Goal: Task Accomplishment & Management: Manage account settings

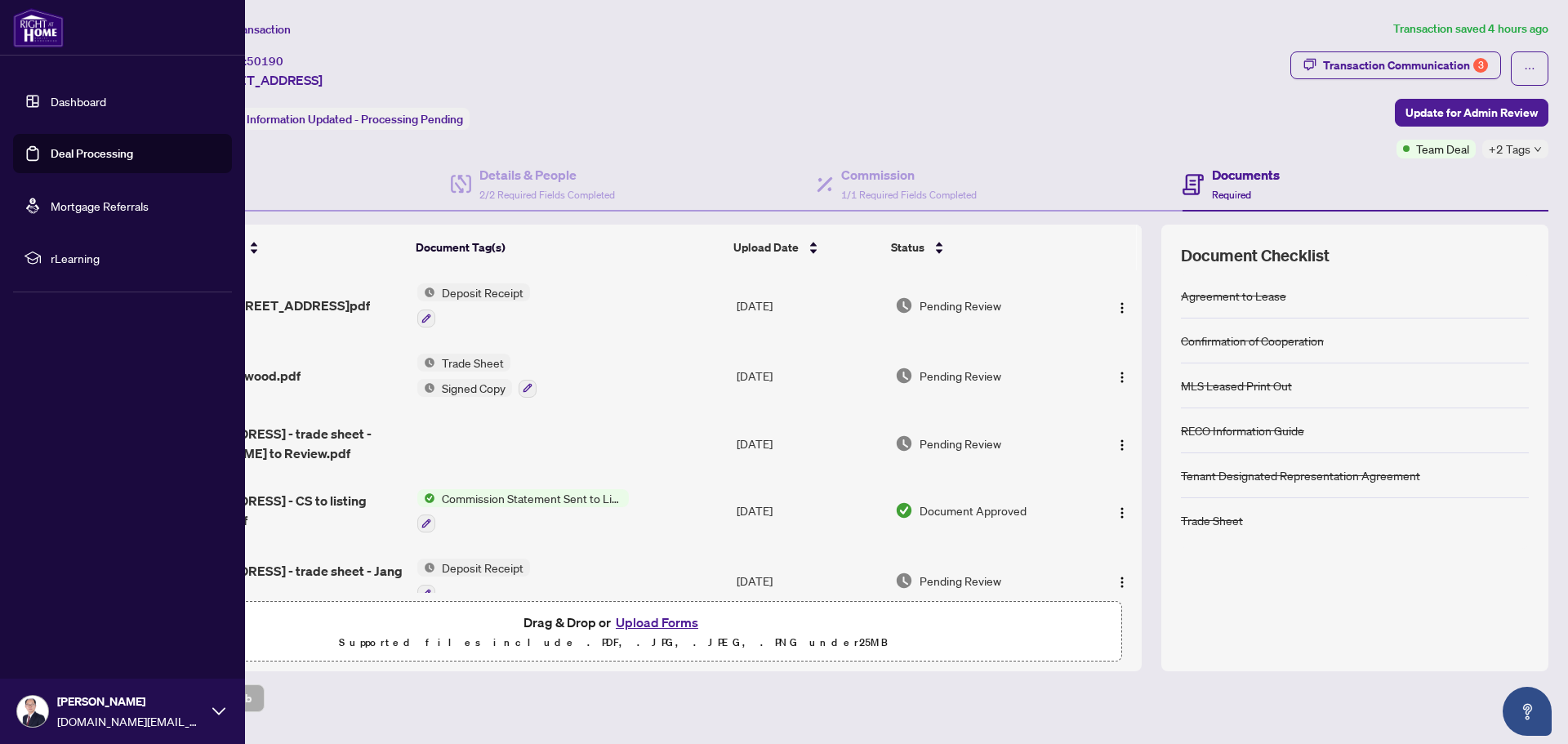
click at [58, 152] on link "Deal Processing" at bounding box center [92, 153] width 83 height 14
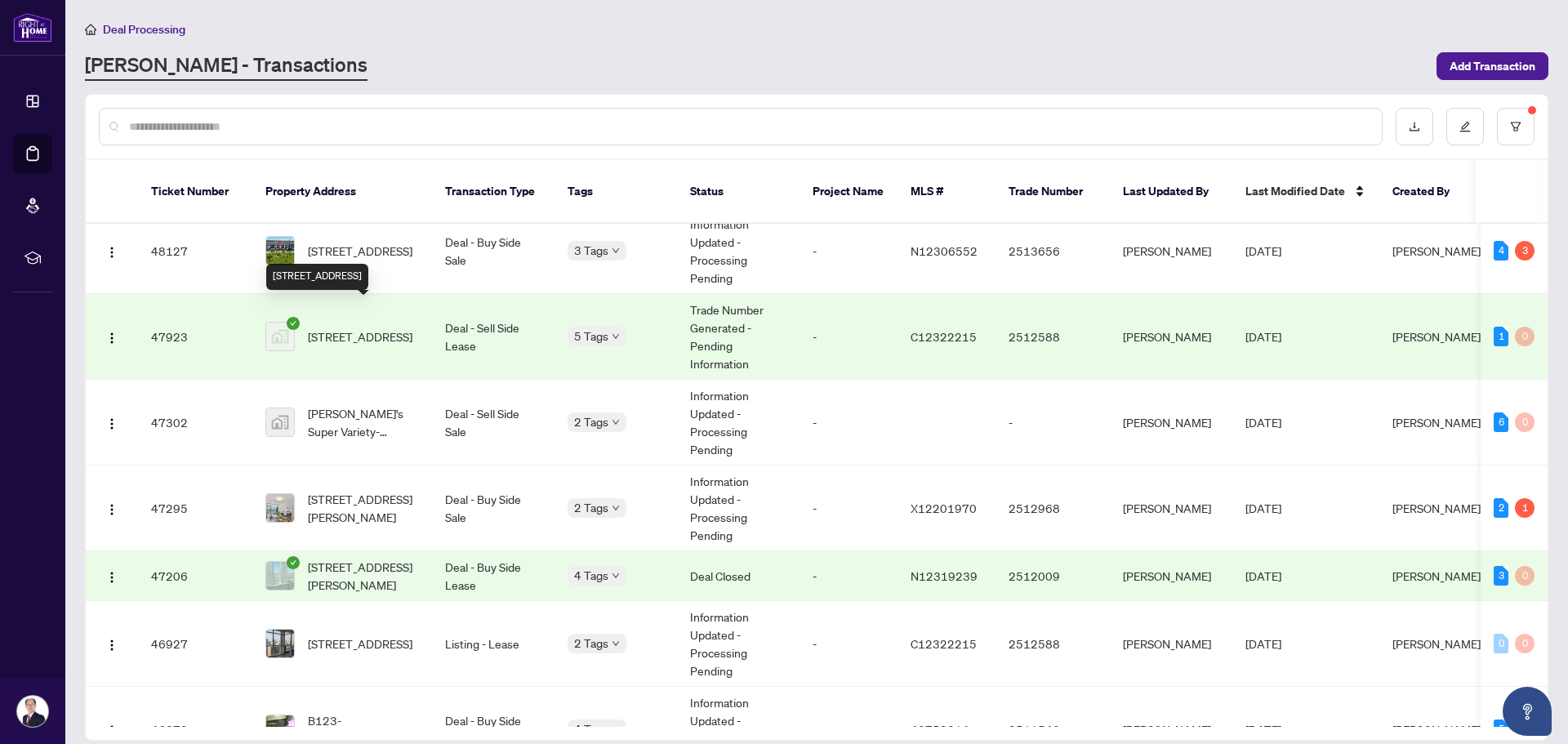
scroll to position [490, 0]
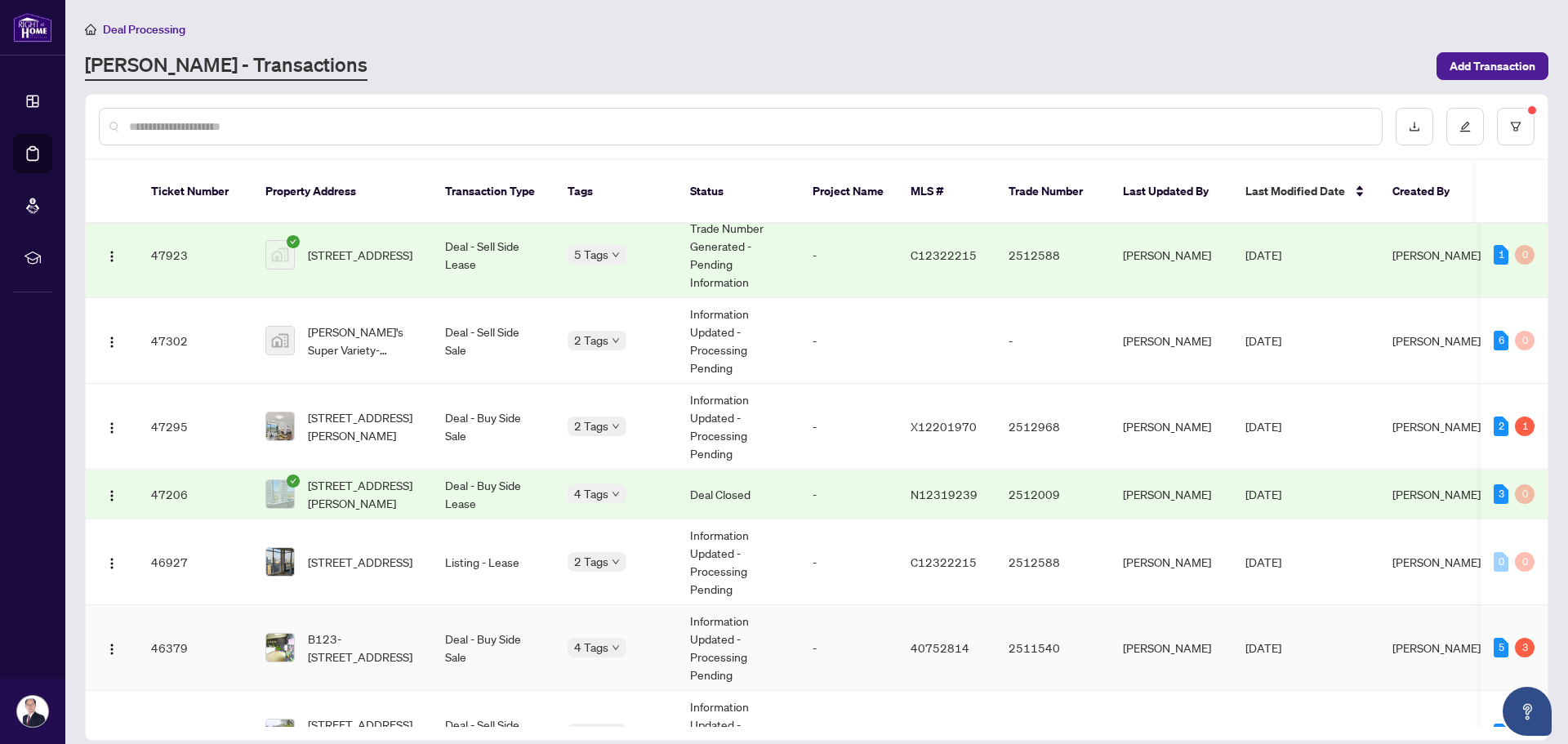
click at [476, 630] on td "Deal - Buy Side Sale" at bounding box center [493, 648] width 123 height 85
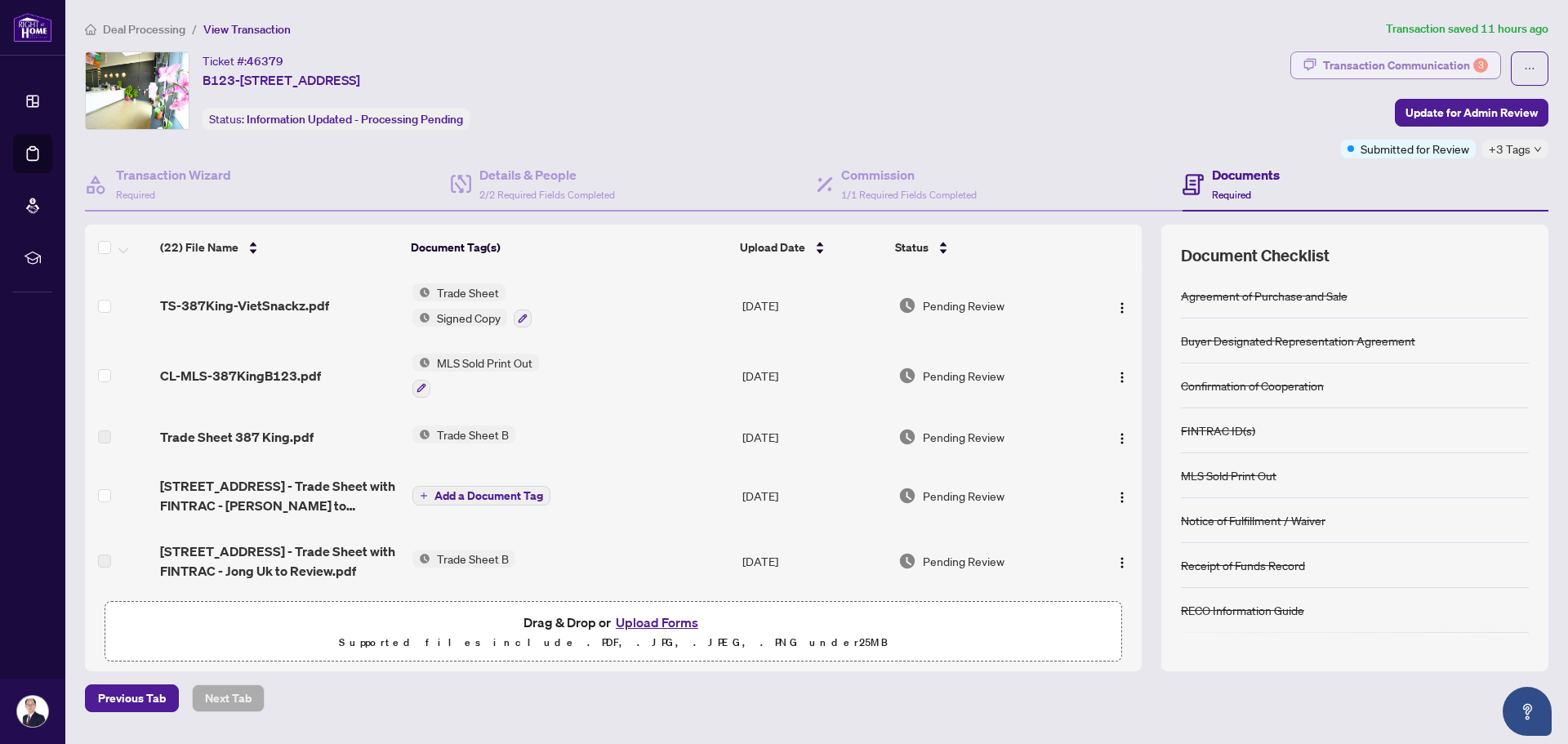
click at [1347, 63] on div "Transaction Communication 3" at bounding box center [1405, 65] width 165 height 26
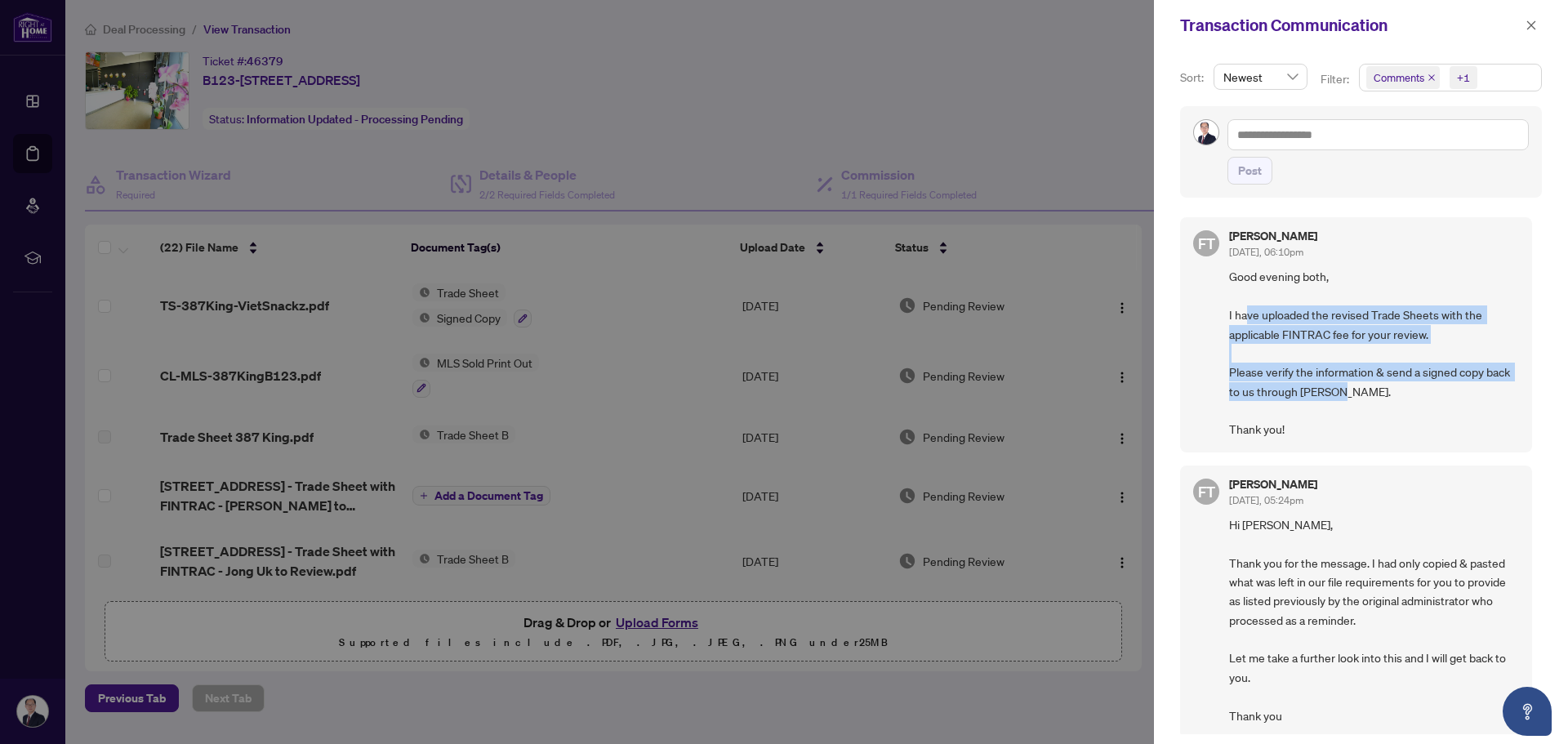
drag, startPoint x: 1245, startPoint y: 315, endPoint x: 1383, endPoint y: 408, distance: 166.4
click at [1383, 408] on span "Good evening both, I have uploaded the revised Trade Sheets with the applicable…" at bounding box center [1374, 353] width 290 height 172
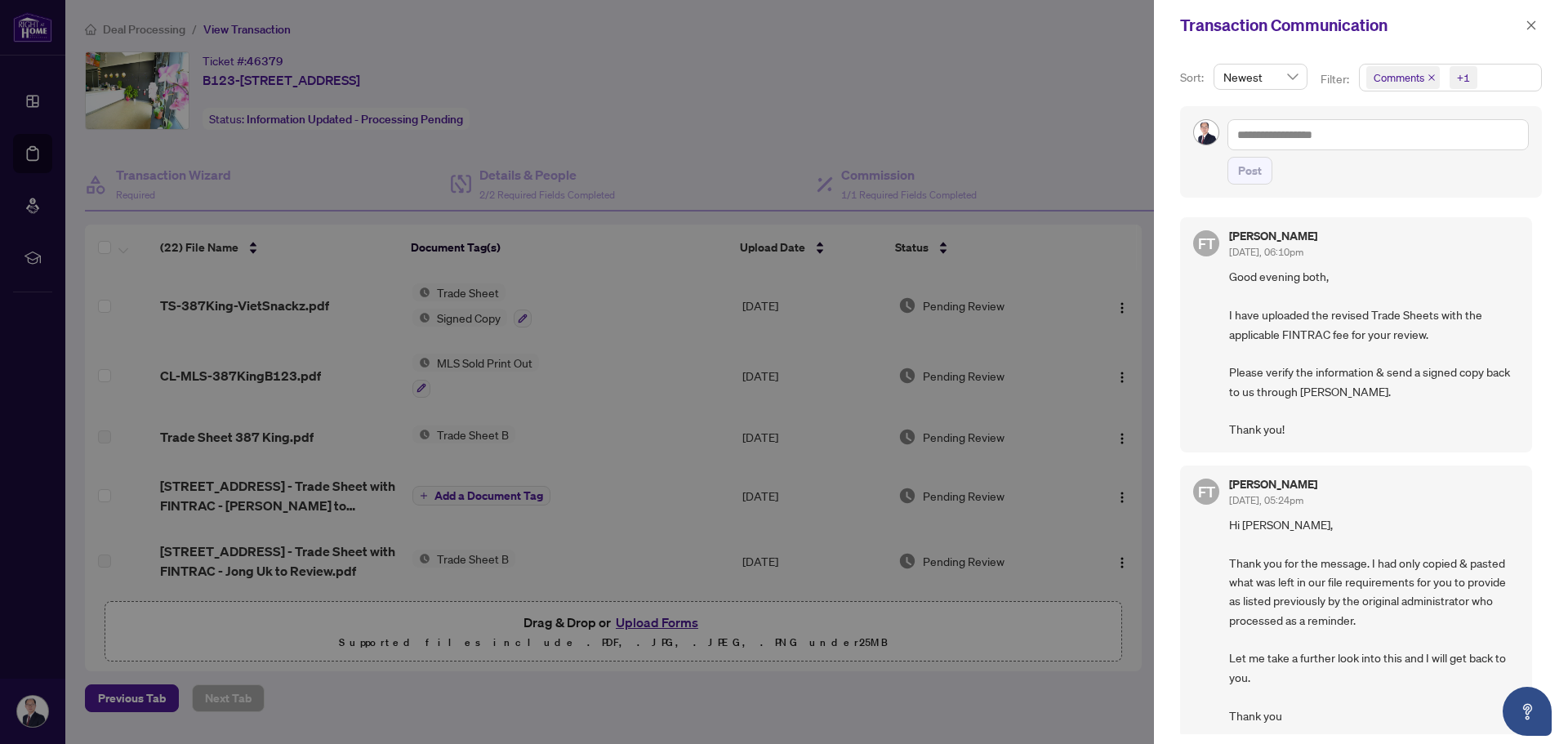
click at [278, 307] on div at bounding box center [784, 372] width 1568 height 744
click at [1525, 23] on icon "close" at bounding box center [1531, 25] width 12 height 12
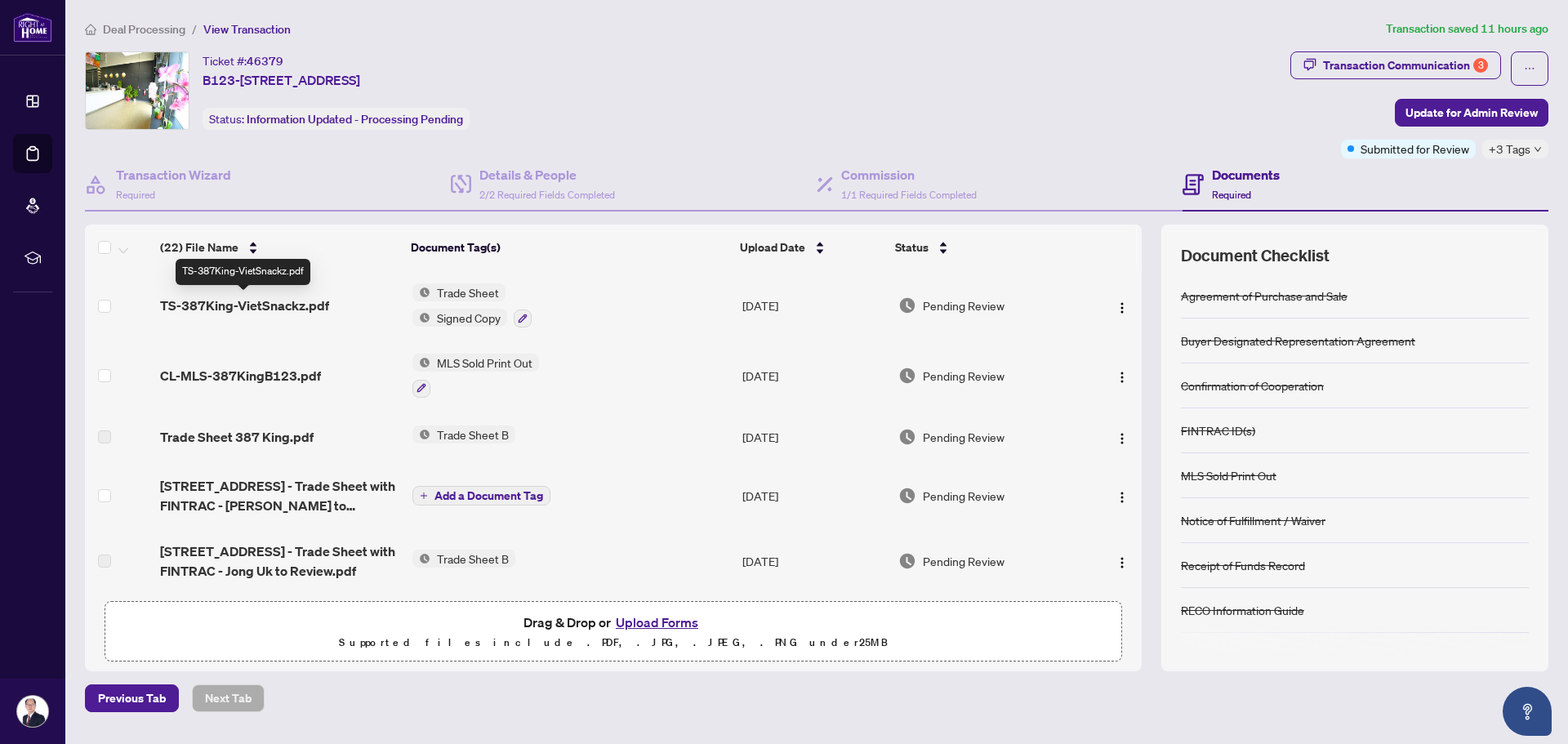
click at [256, 304] on span "TS-387King-VietSnackz.pdf" at bounding box center [244, 305] width 169 height 19
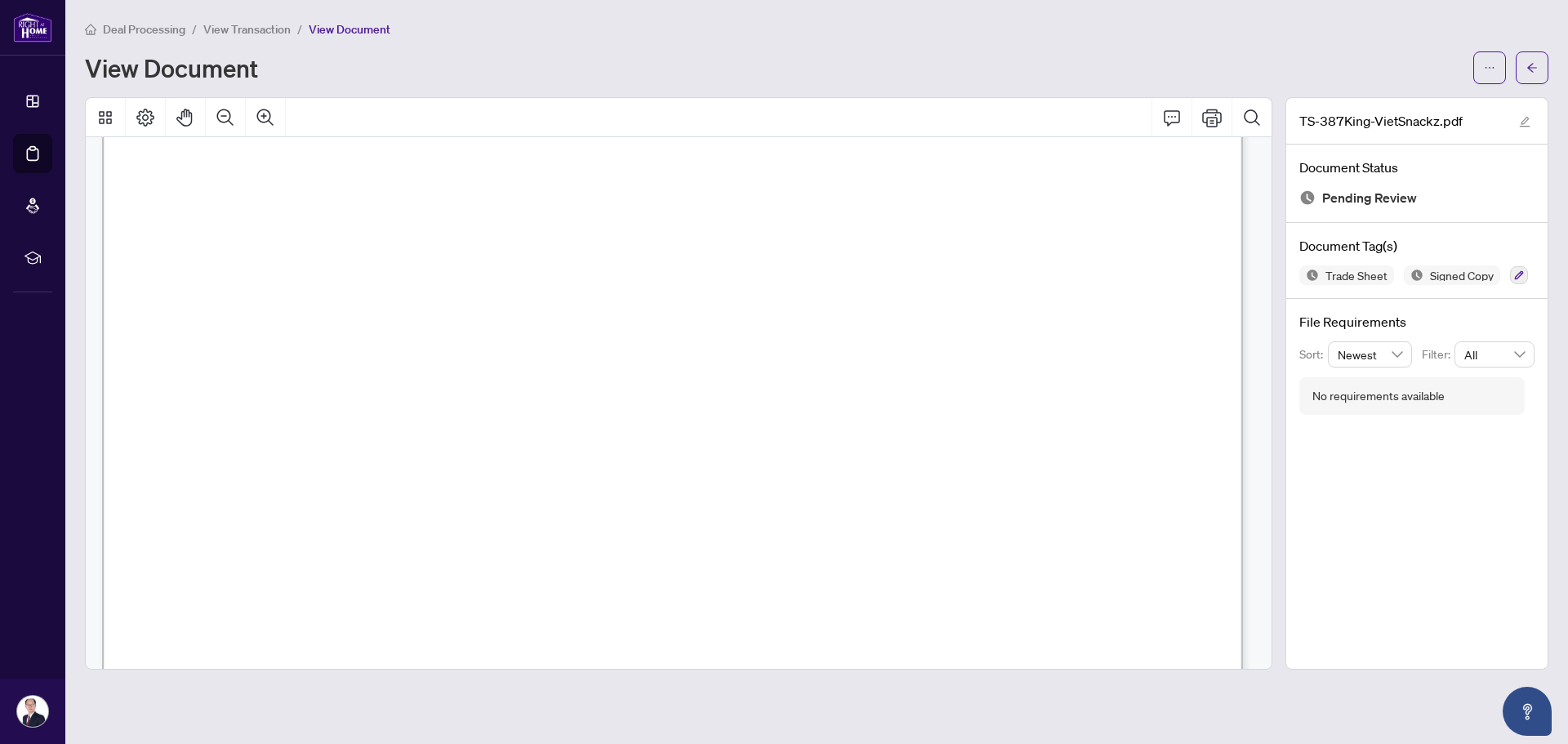
scroll to position [572, 0]
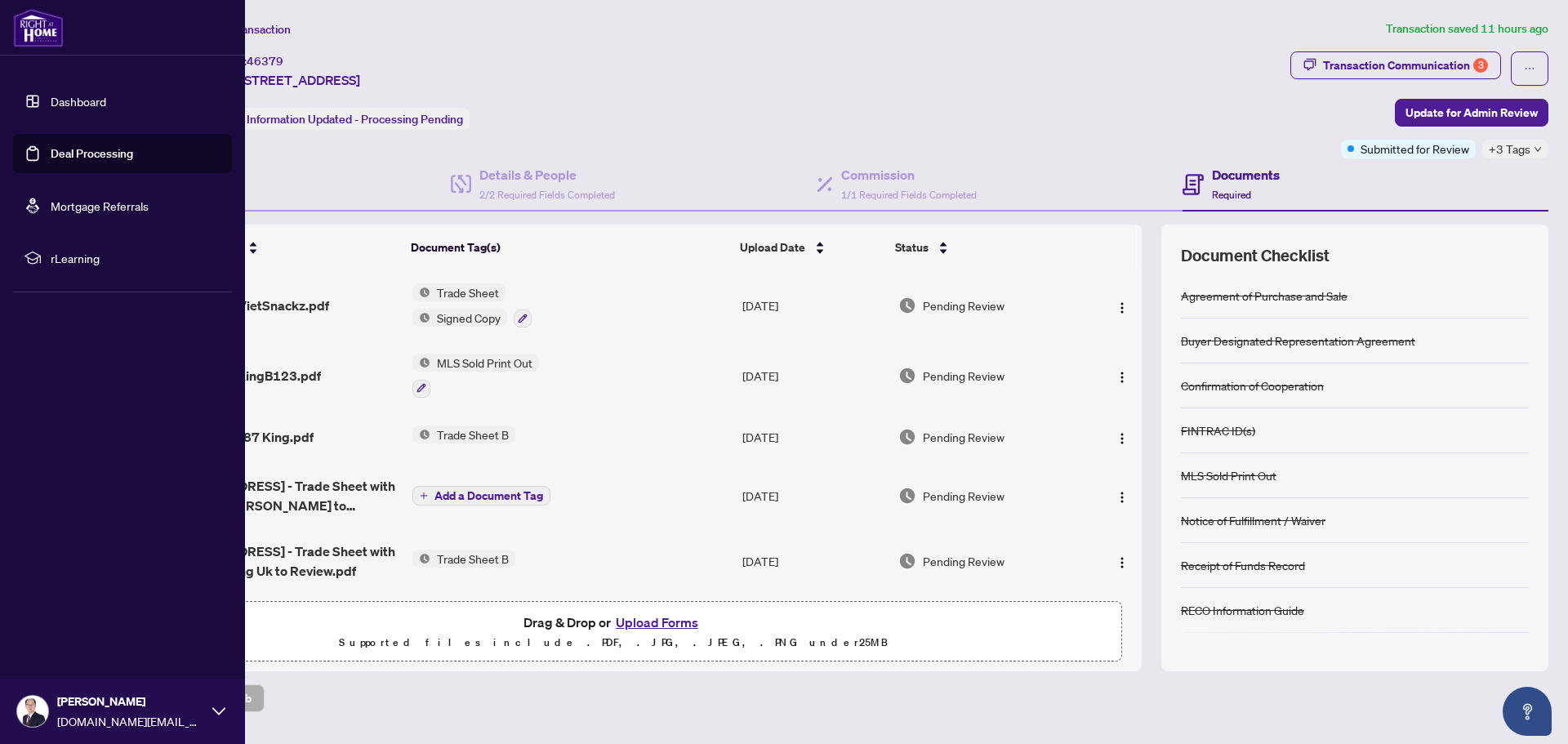
click at [65, 156] on link "Deal Processing" at bounding box center [92, 153] width 83 height 14
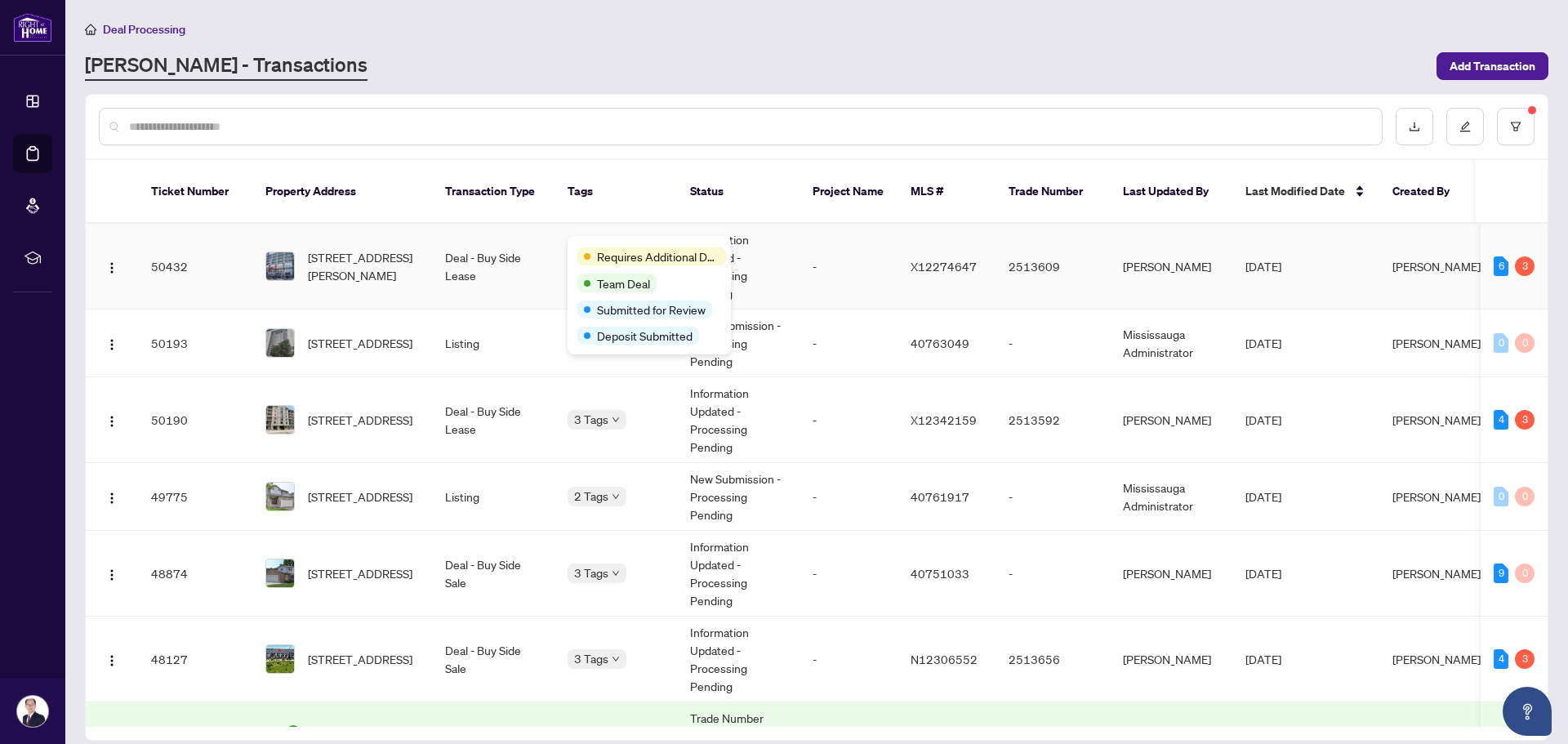
click at [520, 264] on td "Deal - Buy Side Lease" at bounding box center [493, 266] width 123 height 85
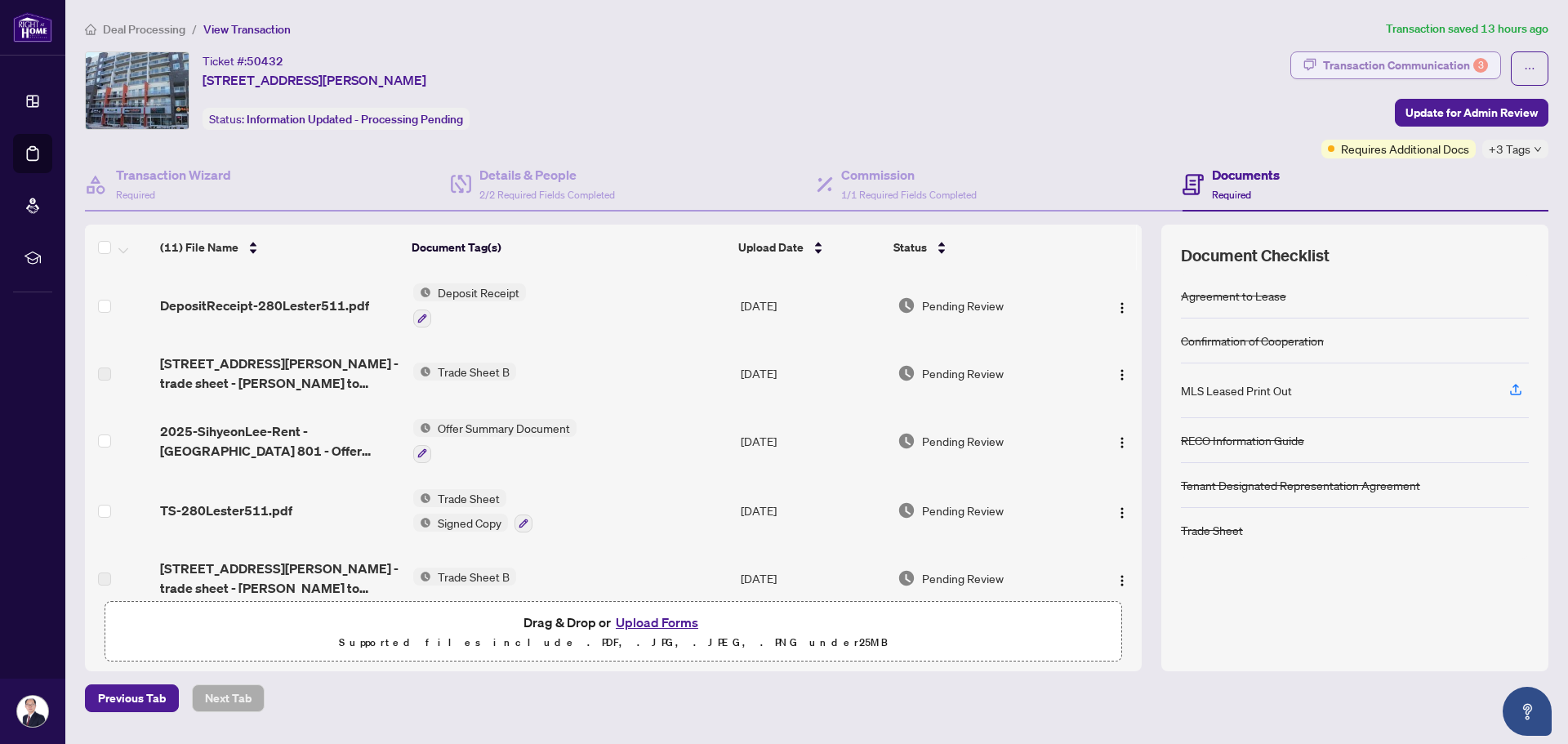
click at [1414, 63] on div "Transaction Communication 3" at bounding box center [1405, 65] width 165 height 26
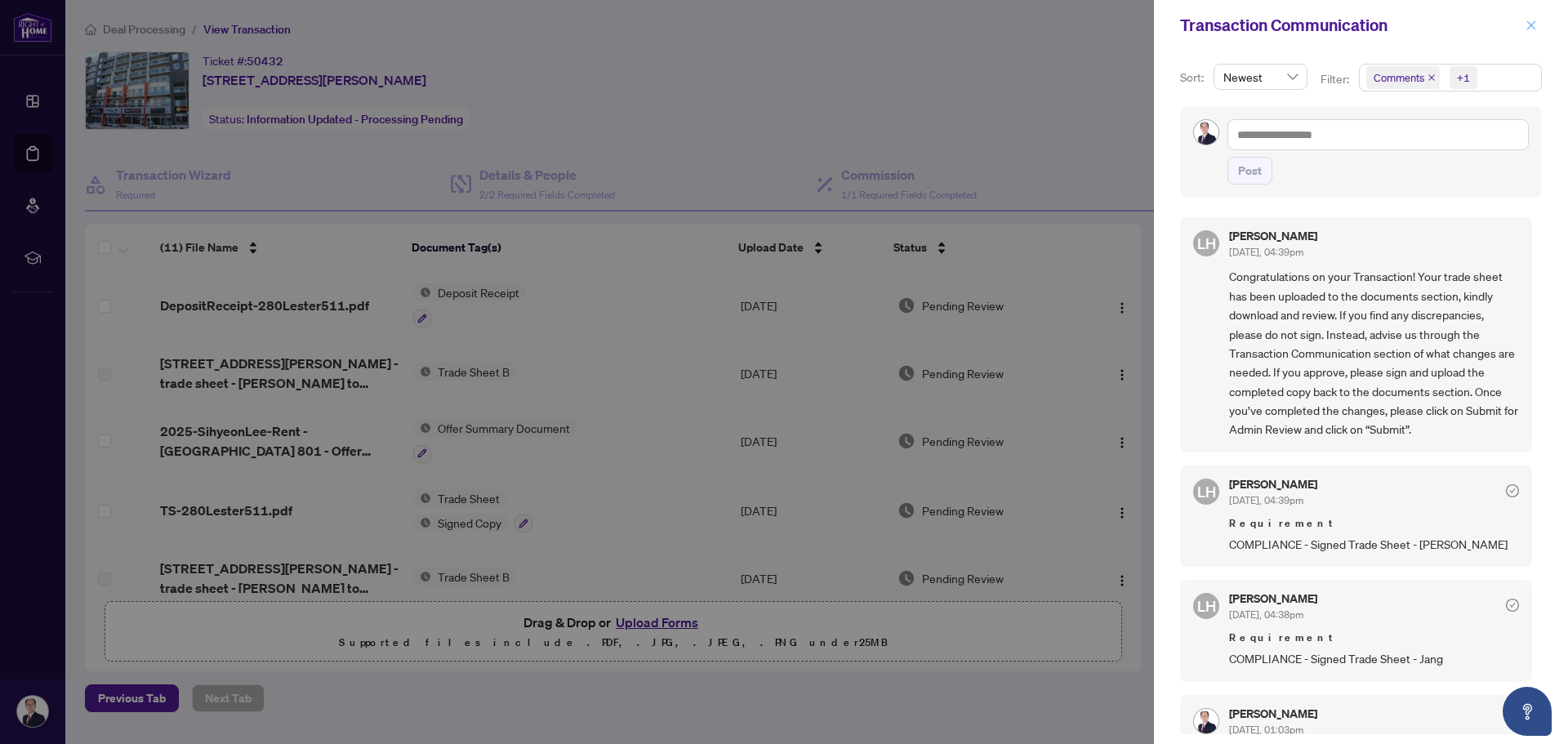
click at [1530, 27] on icon "close" at bounding box center [1531, 25] width 9 height 9
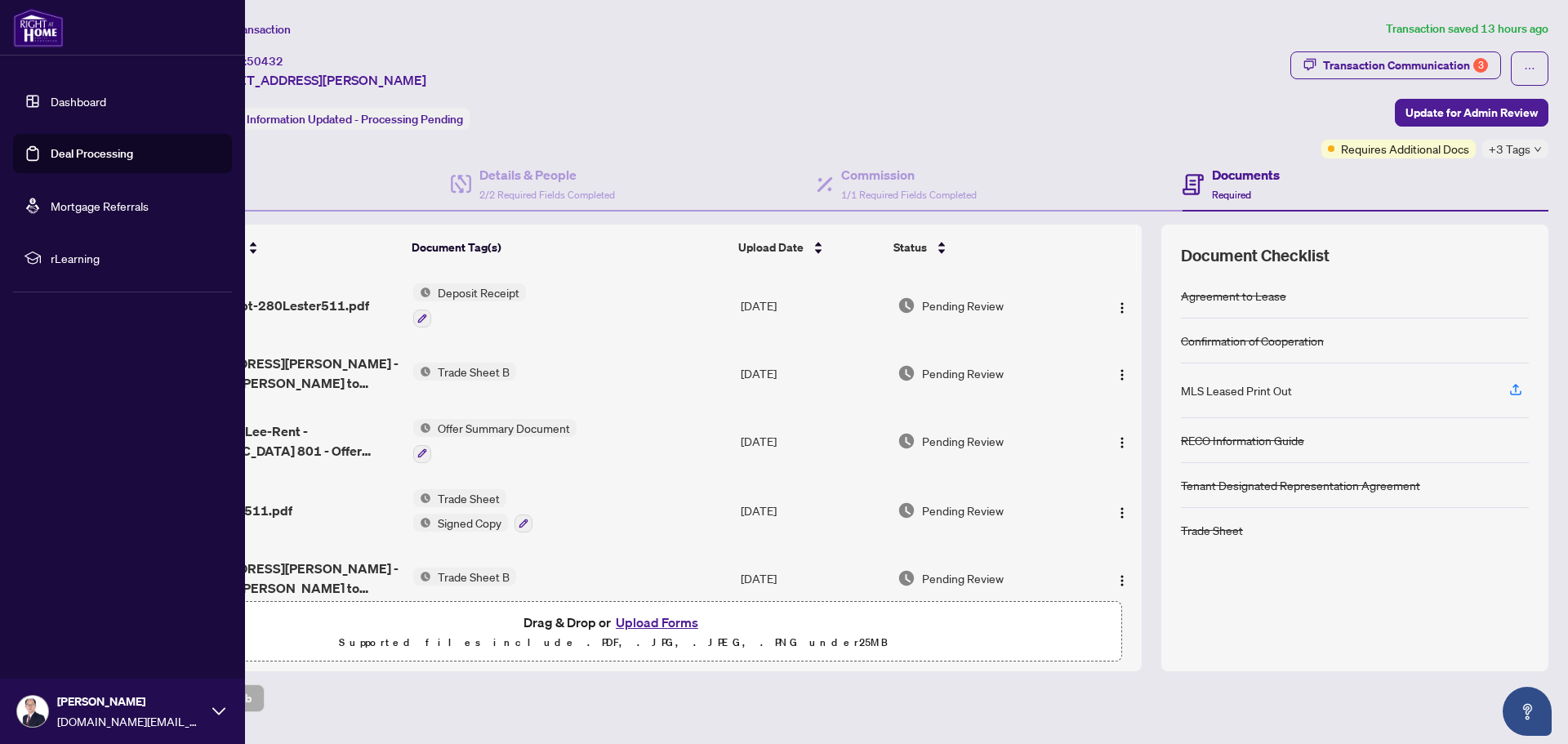
click at [51, 154] on link "Deal Processing" at bounding box center [92, 153] width 83 height 14
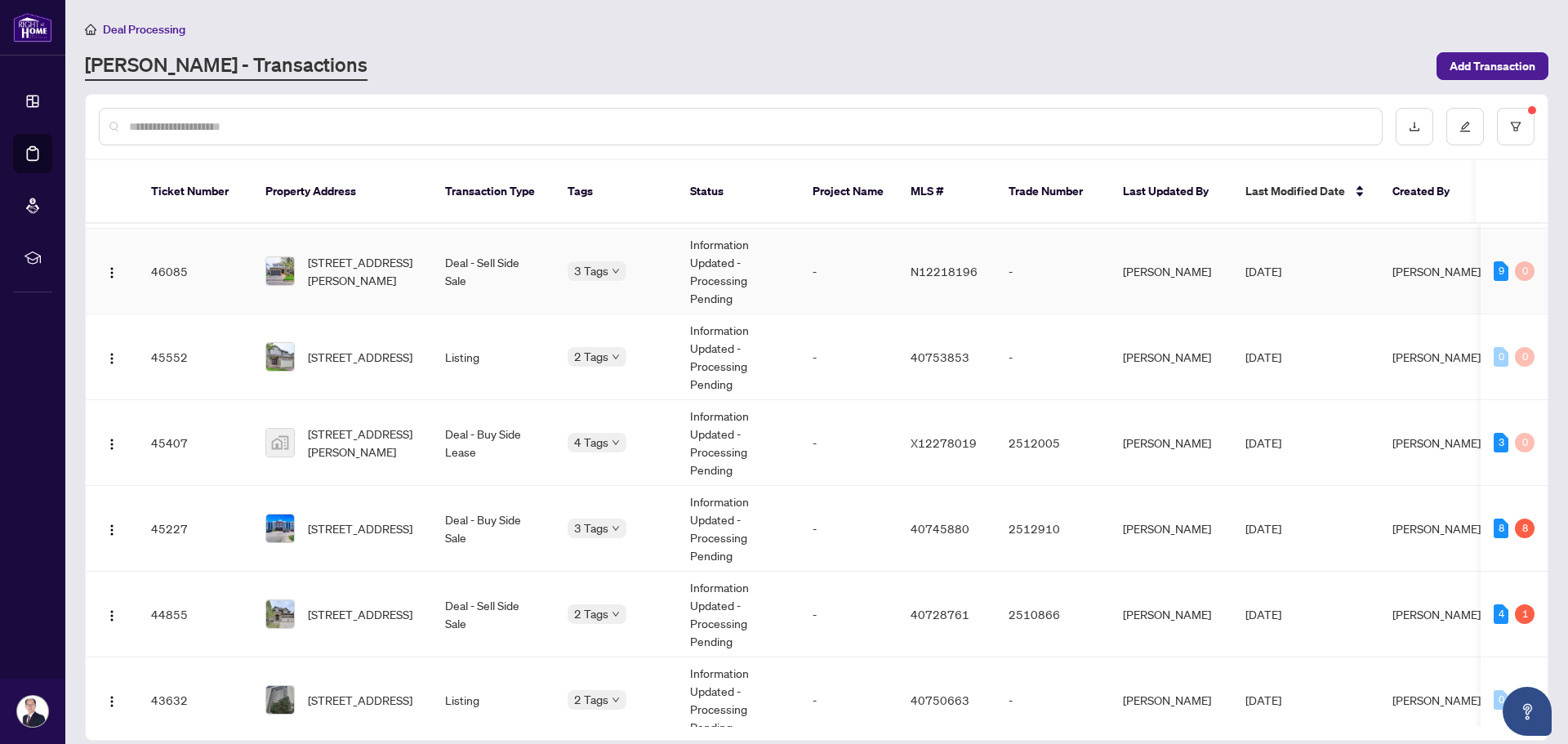
scroll to position [980, 0]
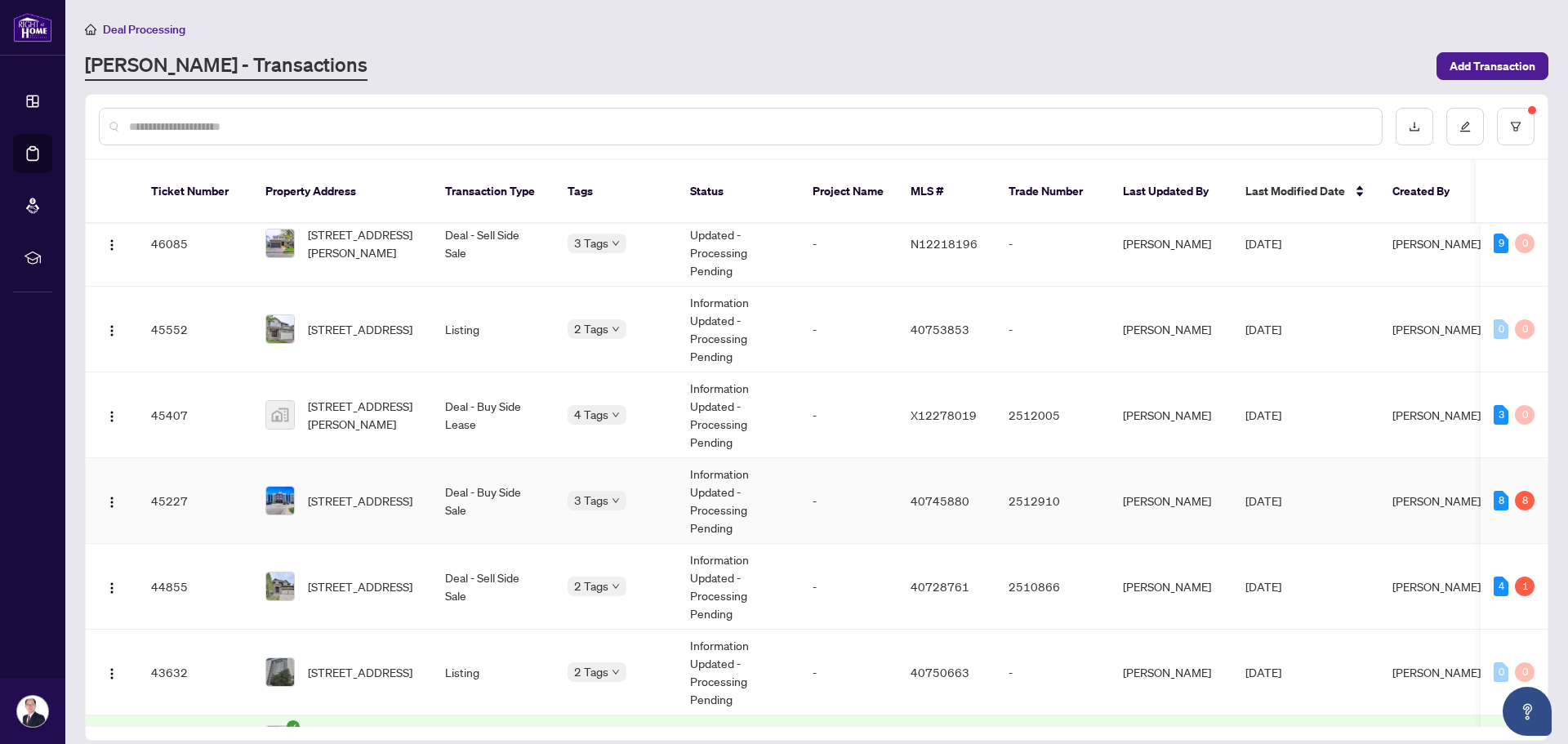
click at [405, 491] on span "[STREET_ADDRESS]" at bounding box center [360, 500] width 105 height 18
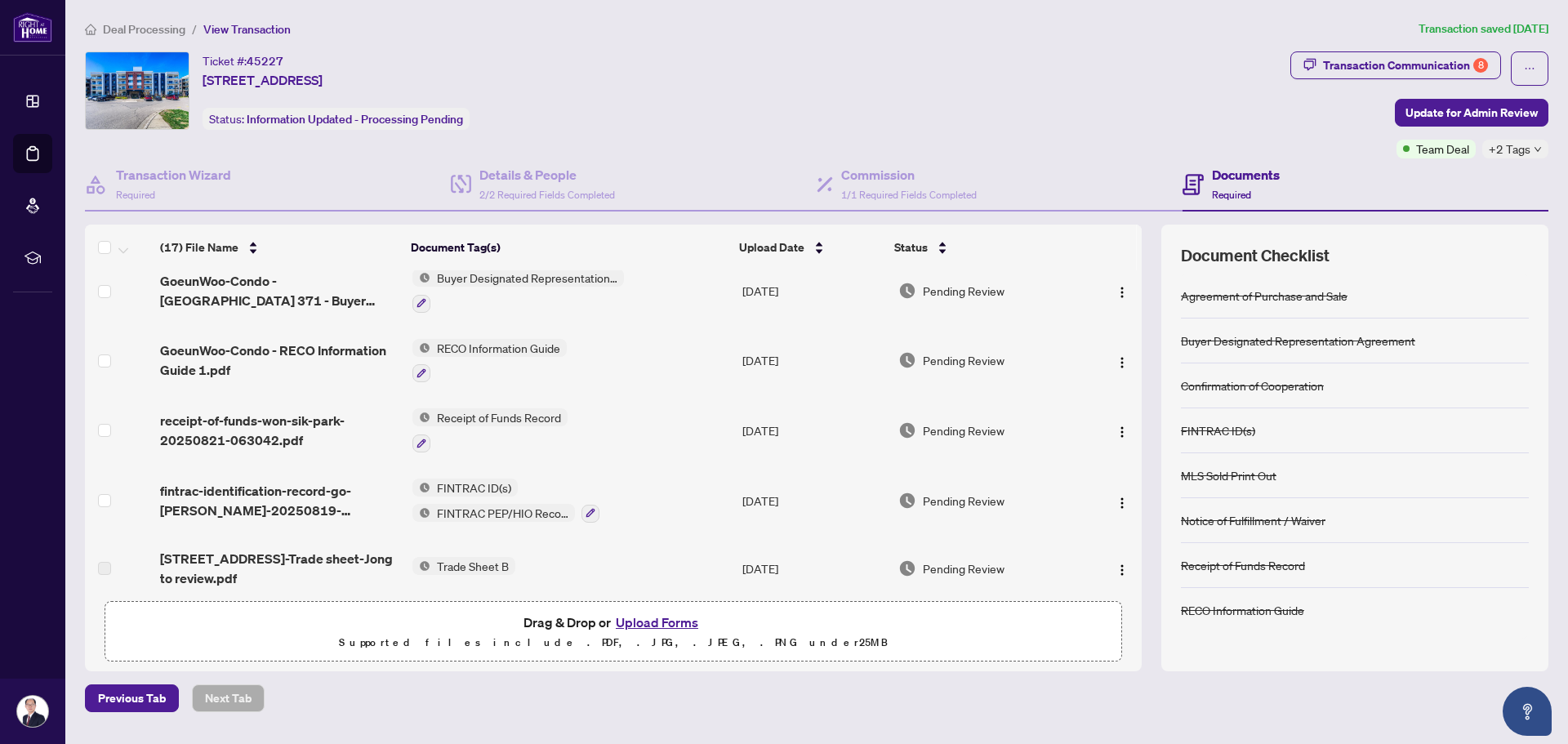
scroll to position [245, 0]
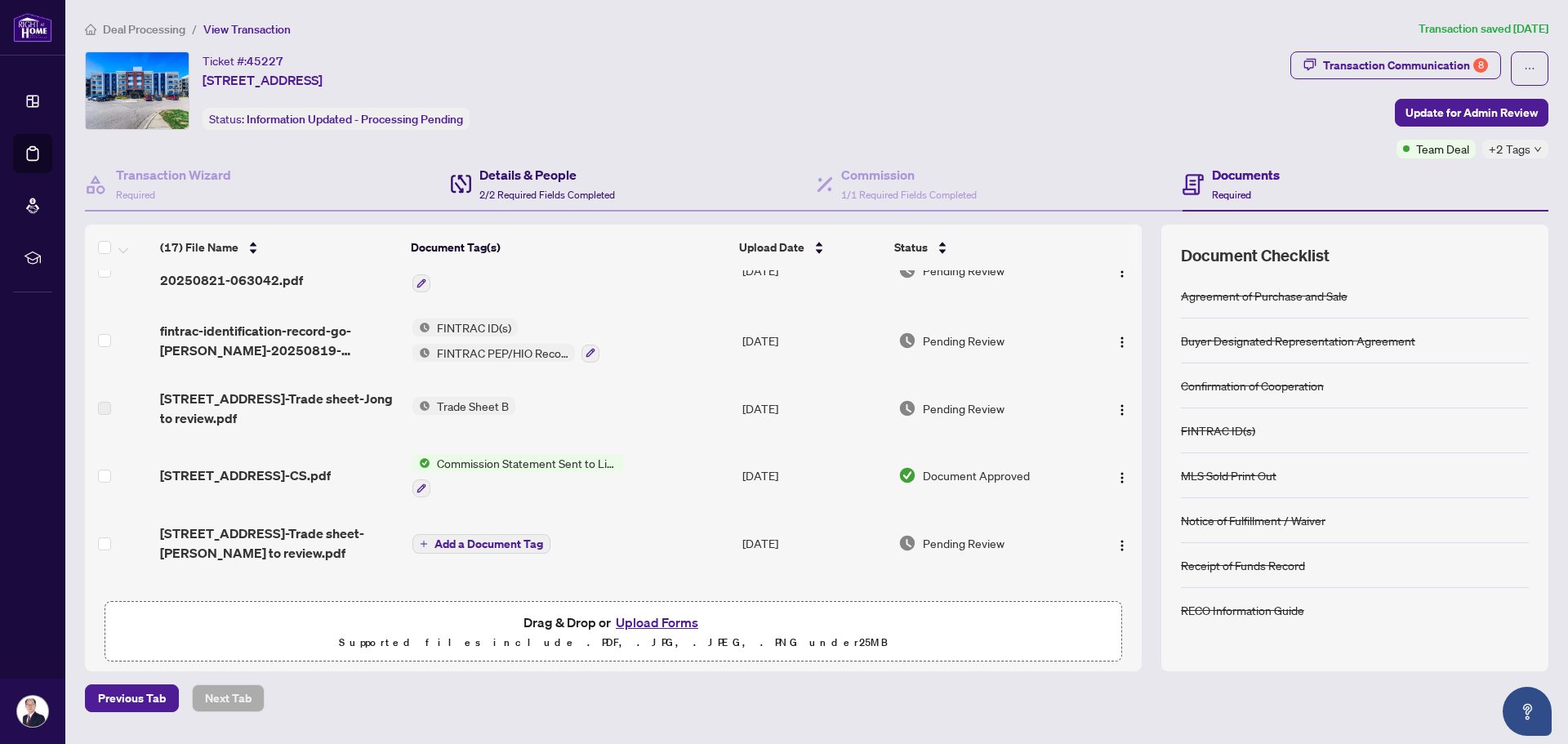
click at [517, 179] on h4 "Details & People" at bounding box center [547, 174] width 135 height 19
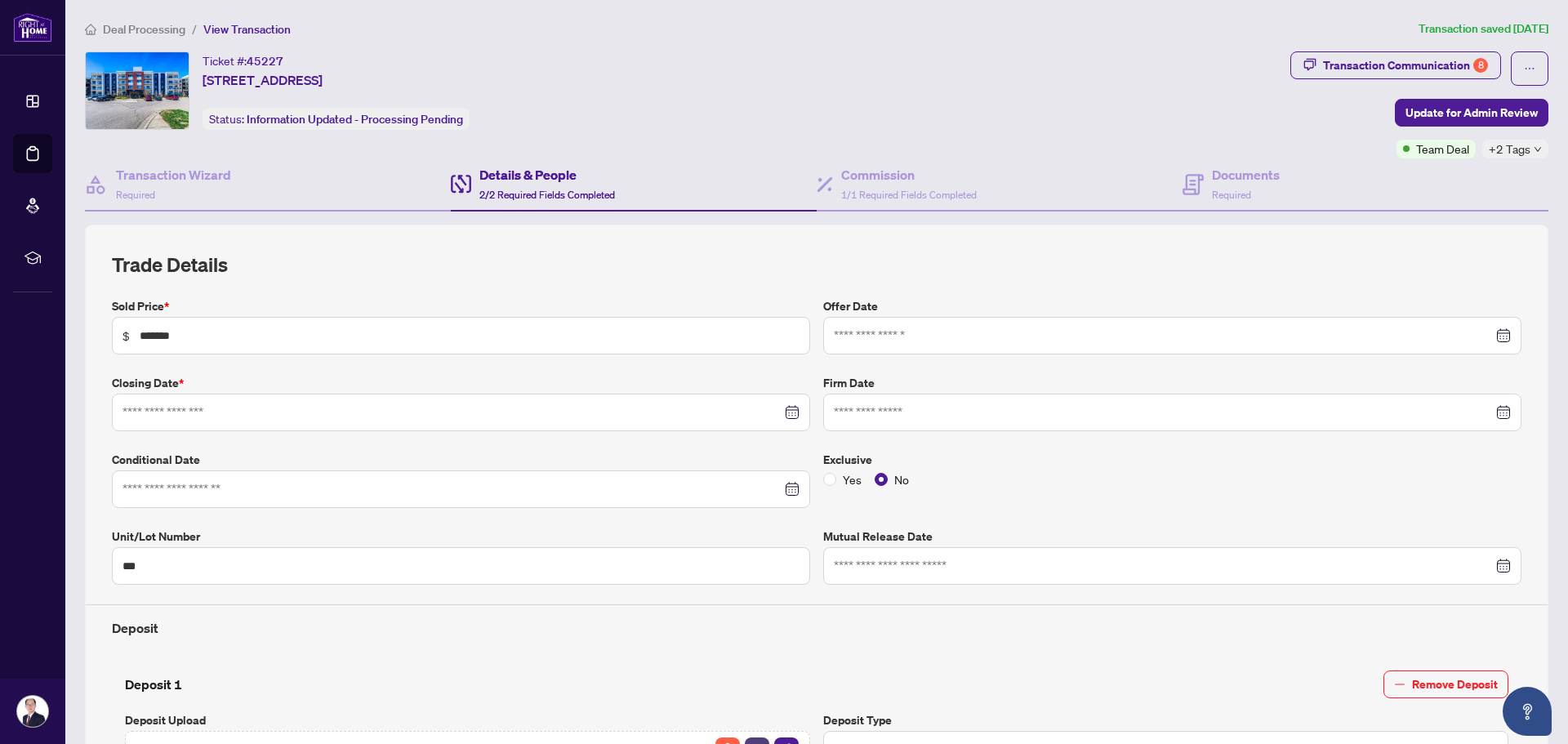
type input "**********"
click at [1211, 175] on h4 "Documents" at bounding box center [1245, 174] width 68 height 19
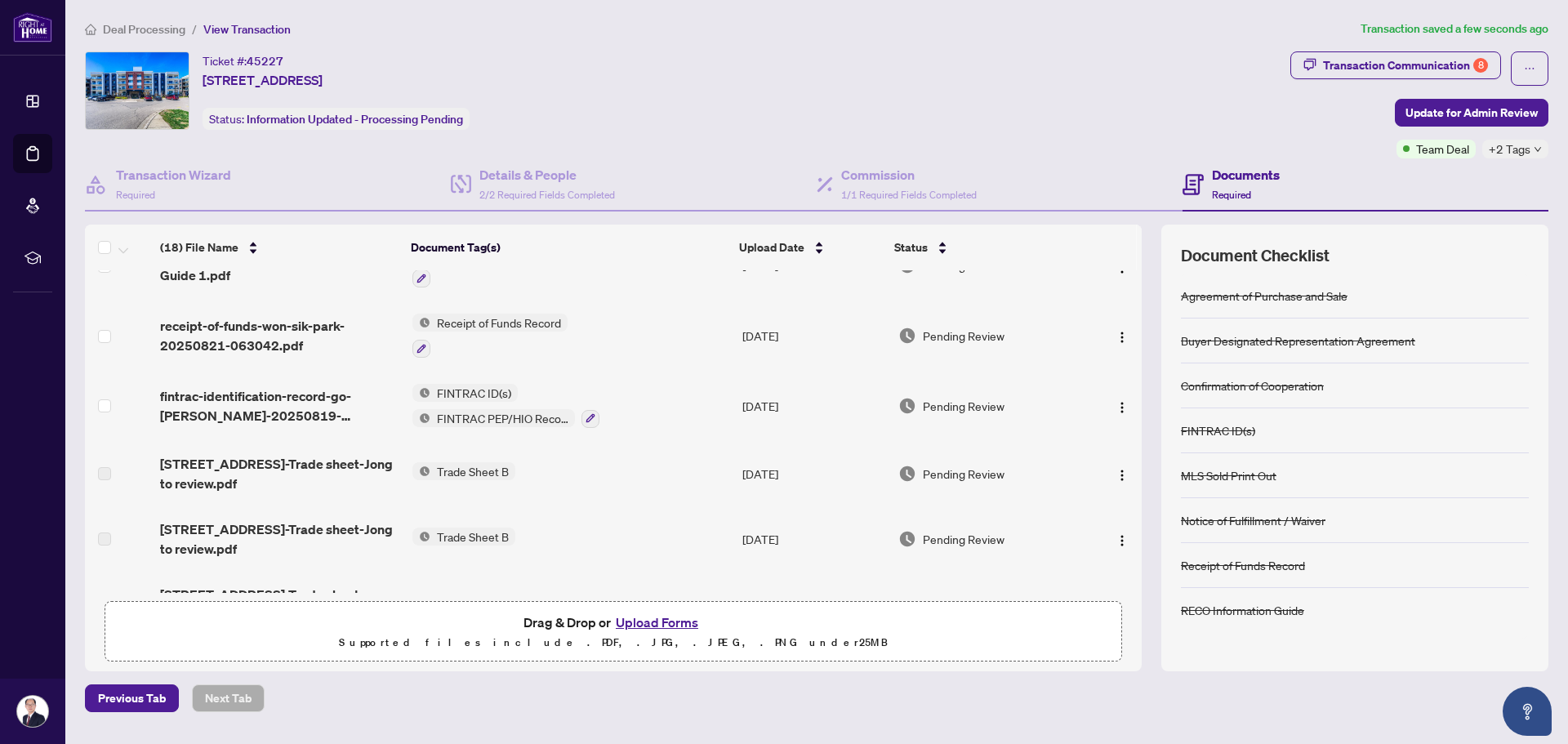
scroll to position [326, 0]
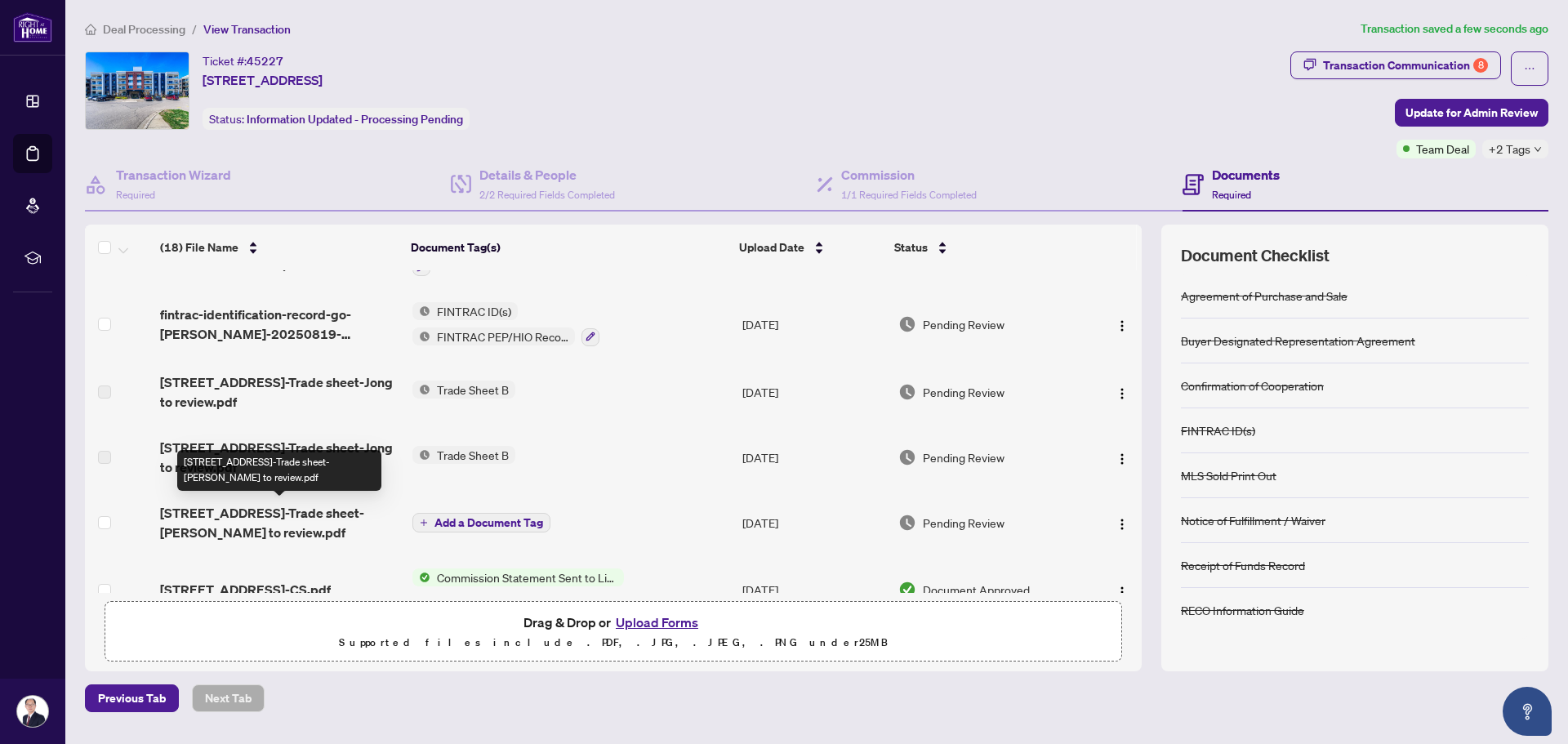
click at [347, 506] on span "[STREET_ADDRESS]-Trade sheet-[PERSON_NAME] to review.pdf" at bounding box center [279, 522] width 239 height 39
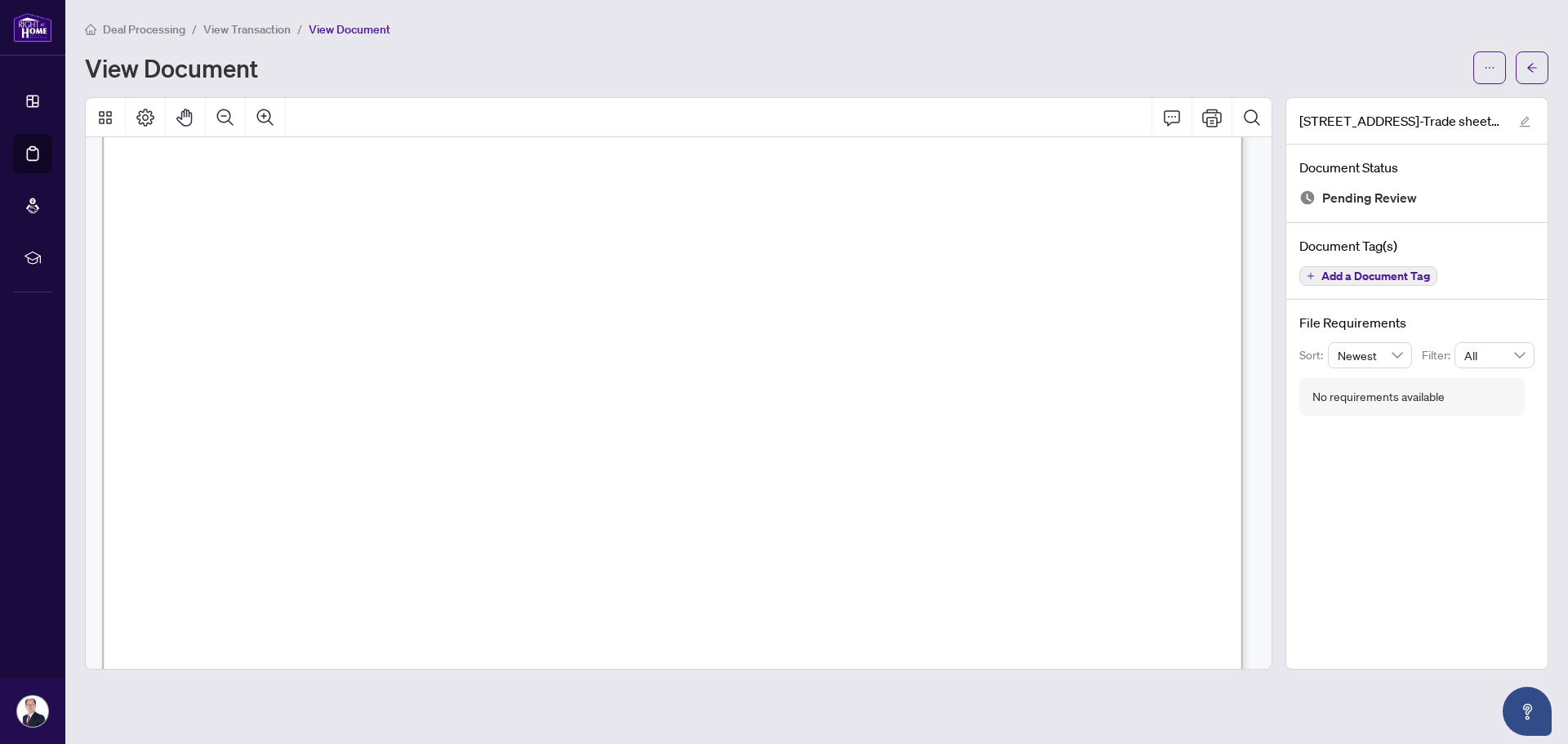
scroll to position [490, 0]
drag, startPoint x: 402, startPoint y: 465, endPoint x: 352, endPoint y: 461, distance: 50.2
click at [234, 461] on span "Deal Fee-TM" at bounding box center [197, 463] width 74 height 12
drag, startPoint x: 352, startPoint y: 461, endPoint x: 434, endPoint y: 461, distance: 82.0
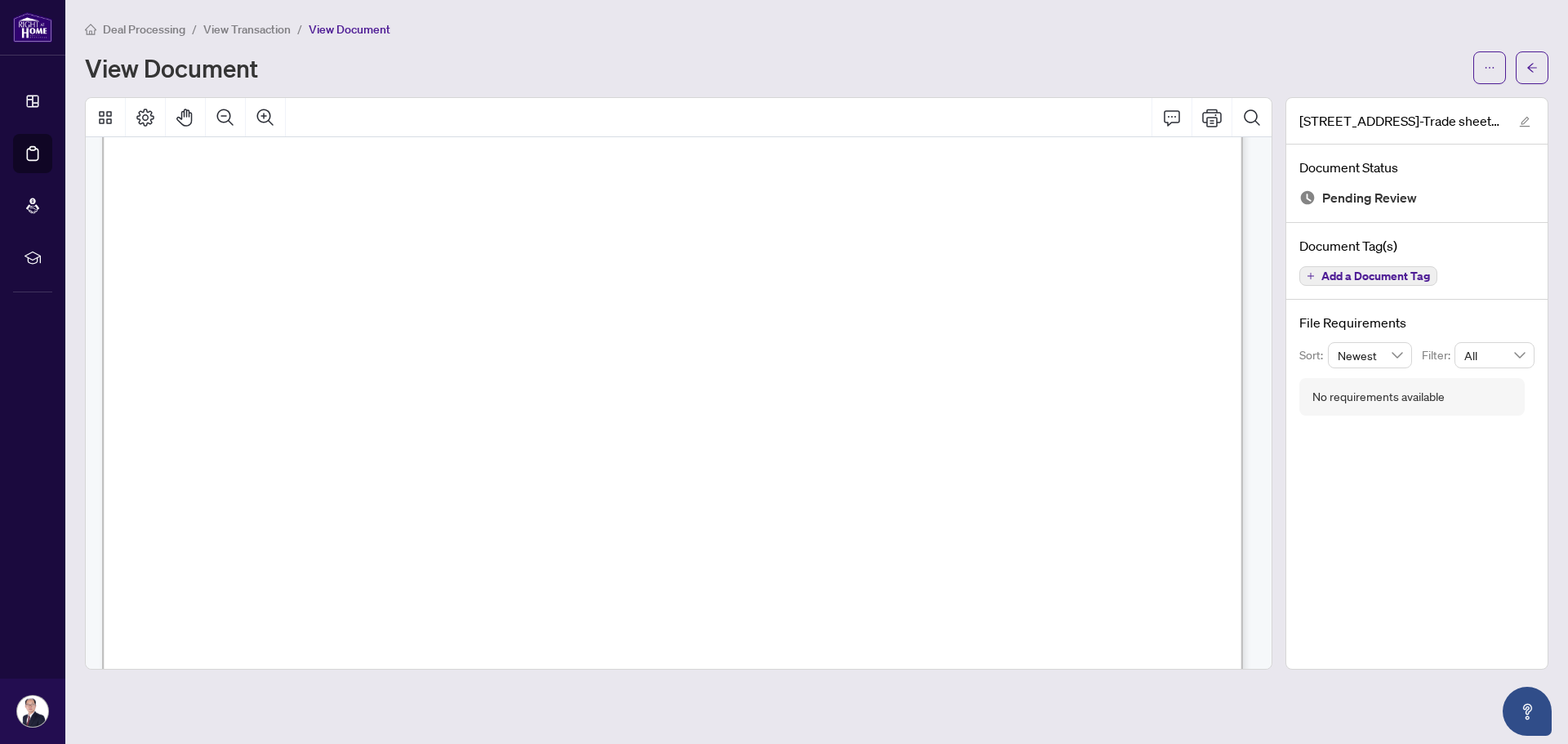
click at [407, 461] on span "$252.50" at bounding box center [384, 463] width 46 height 12
drag, startPoint x: 434, startPoint y: 461, endPoint x: 347, endPoint y: 461, distance: 87.0
click at [234, 461] on span "Deal Fee-TM" at bounding box center [197, 463] width 74 height 12
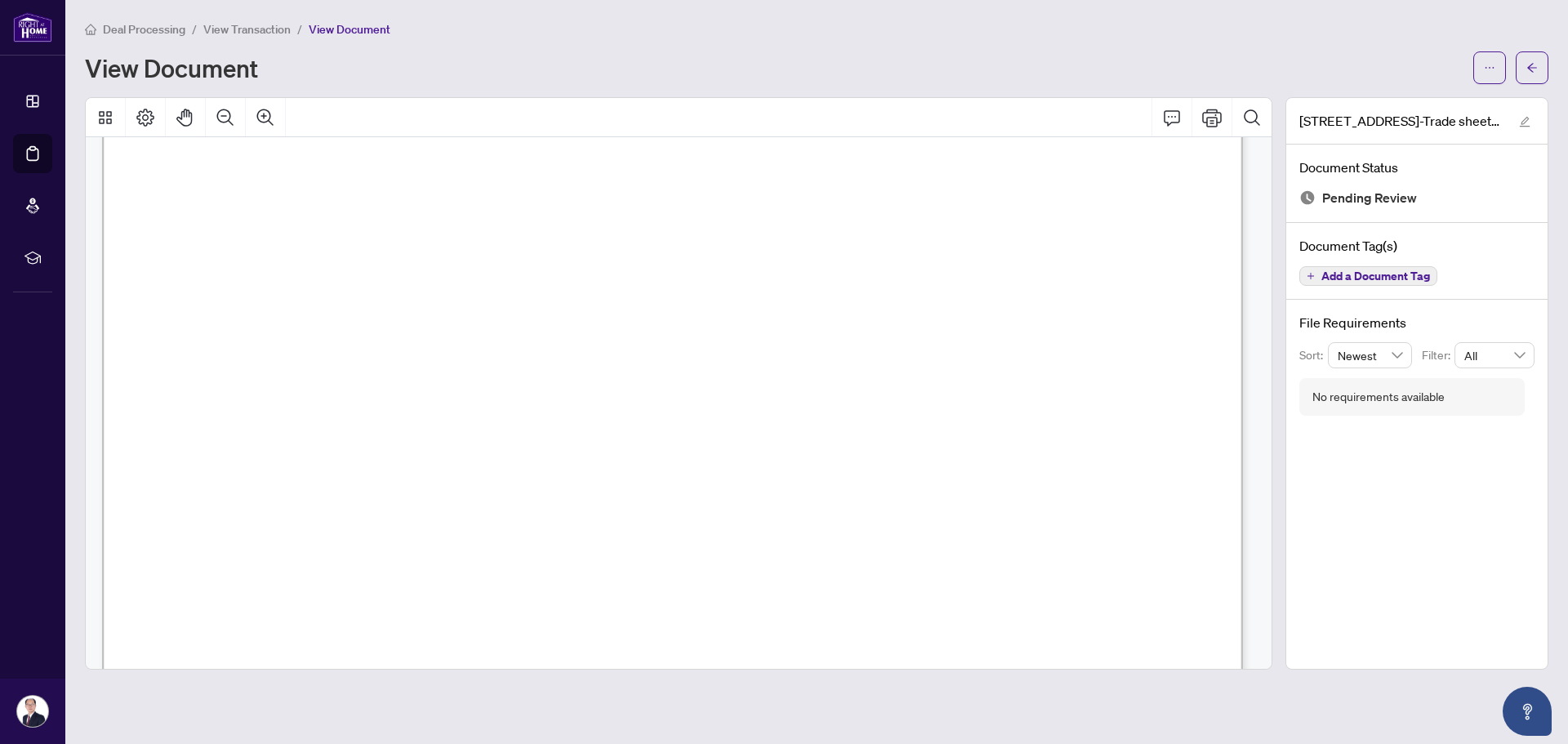
drag, startPoint x: 326, startPoint y: 463, endPoint x: 416, endPoint y: 463, distance: 90.0
click at [407, 463] on span "$252.50" at bounding box center [384, 463] width 46 height 12
drag, startPoint x: 424, startPoint y: 463, endPoint x: 336, endPoint y: 461, distance: 88.0
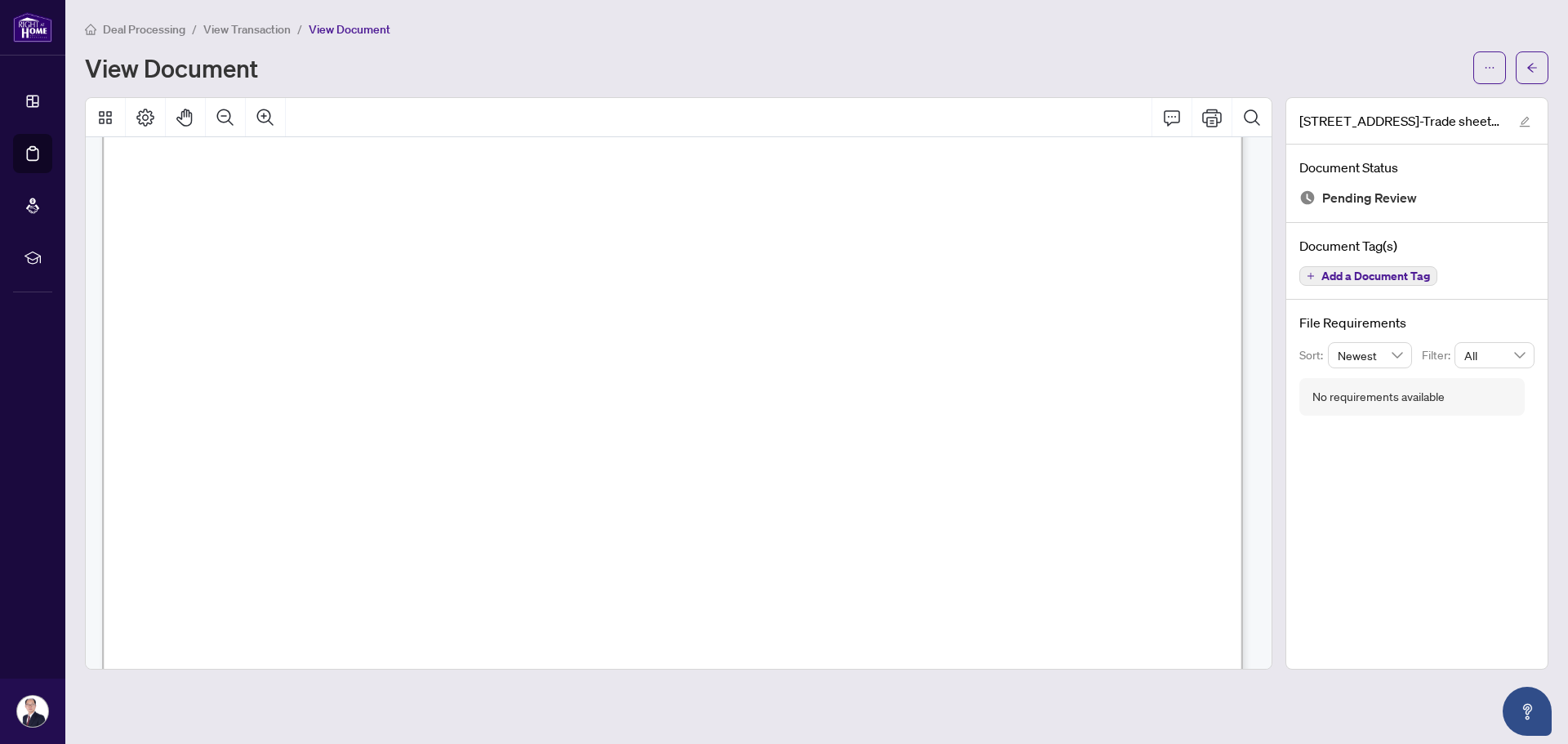
click at [234, 461] on span "Deal Fee-TM" at bounding box center [197, 463] width 74 height 12
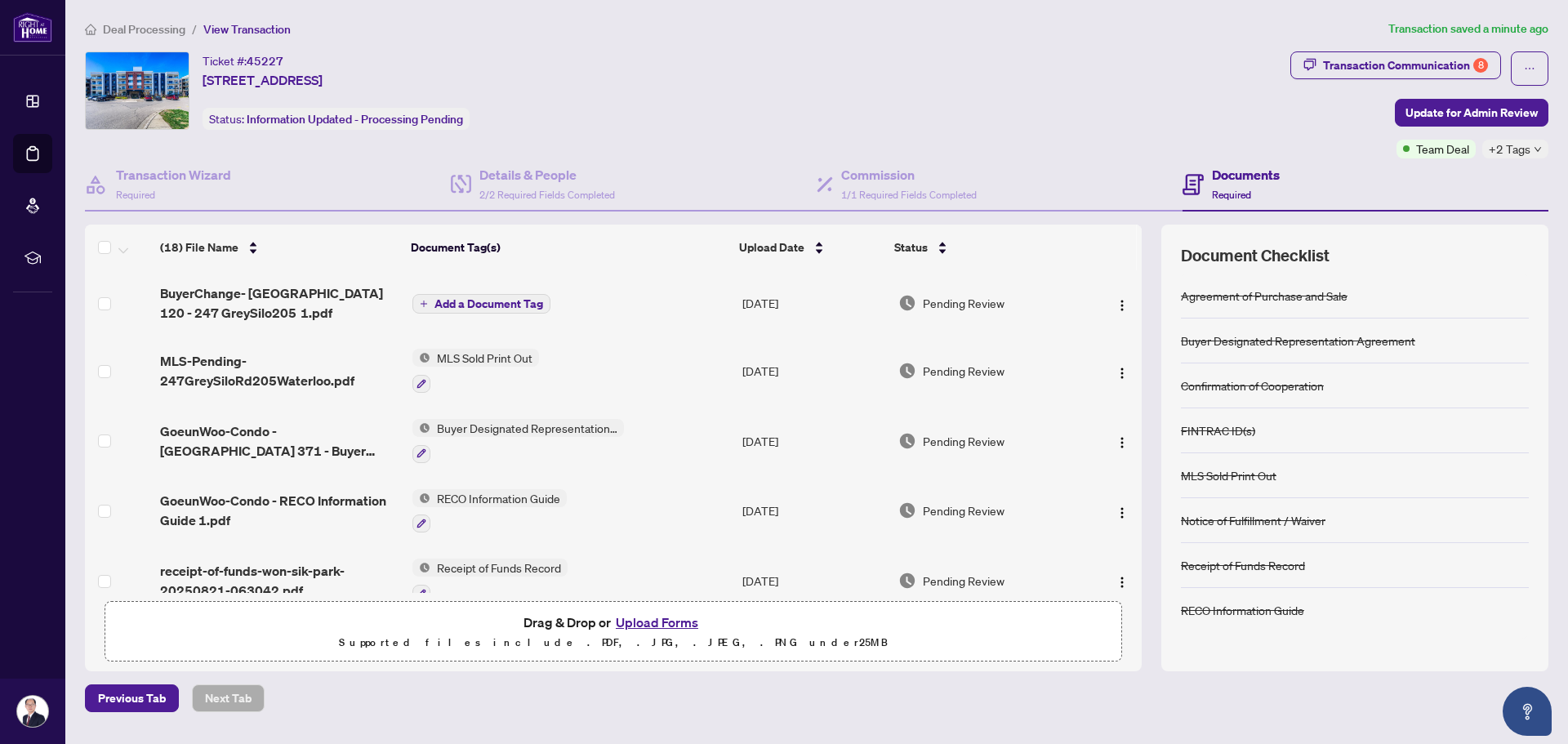
click at [458, 298] on span "Add a Document Tag" at bounding box center [489, 304] width 108 height 12
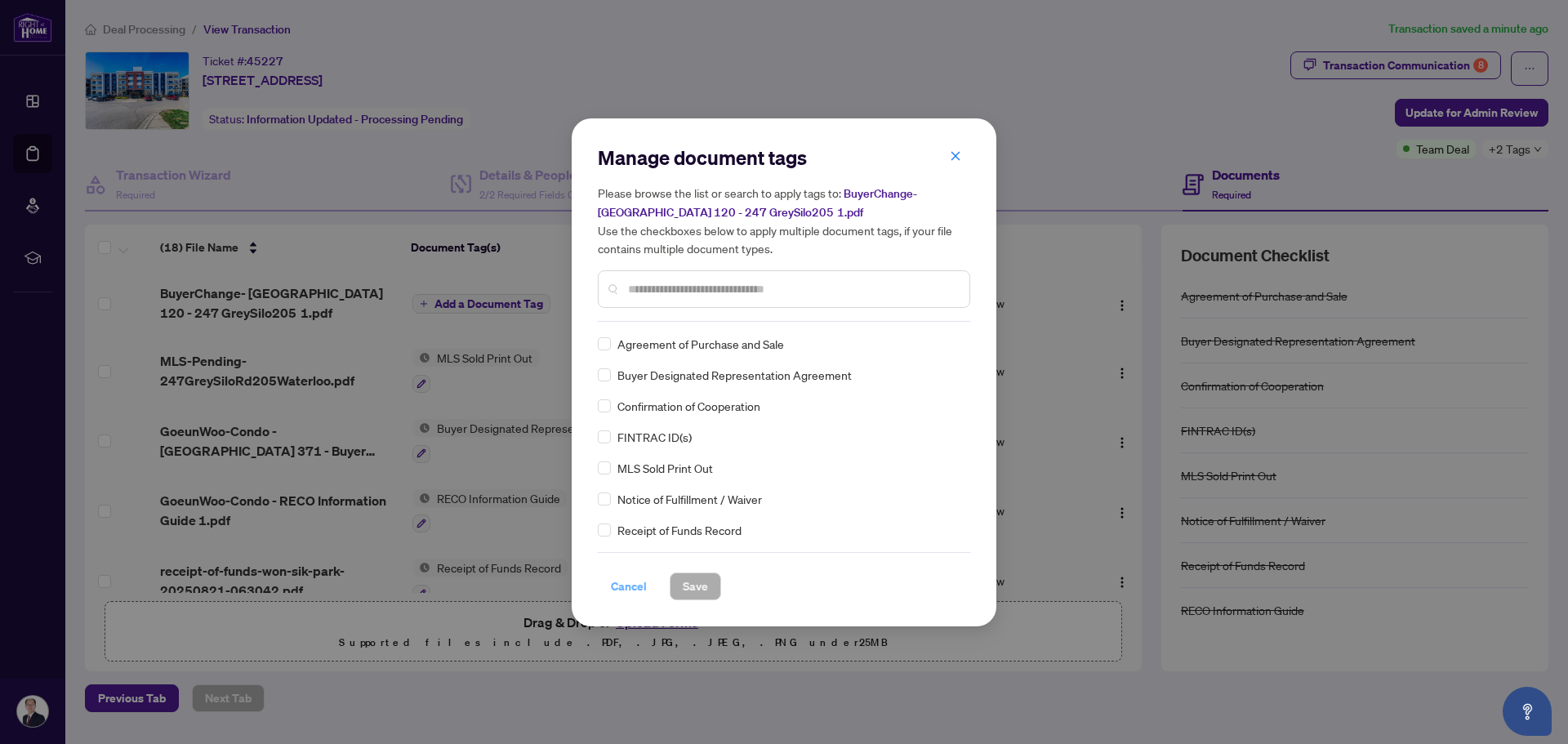
click at [635, 585] on span "Cancel" at bounding box center [629, 586] width 36 height 26
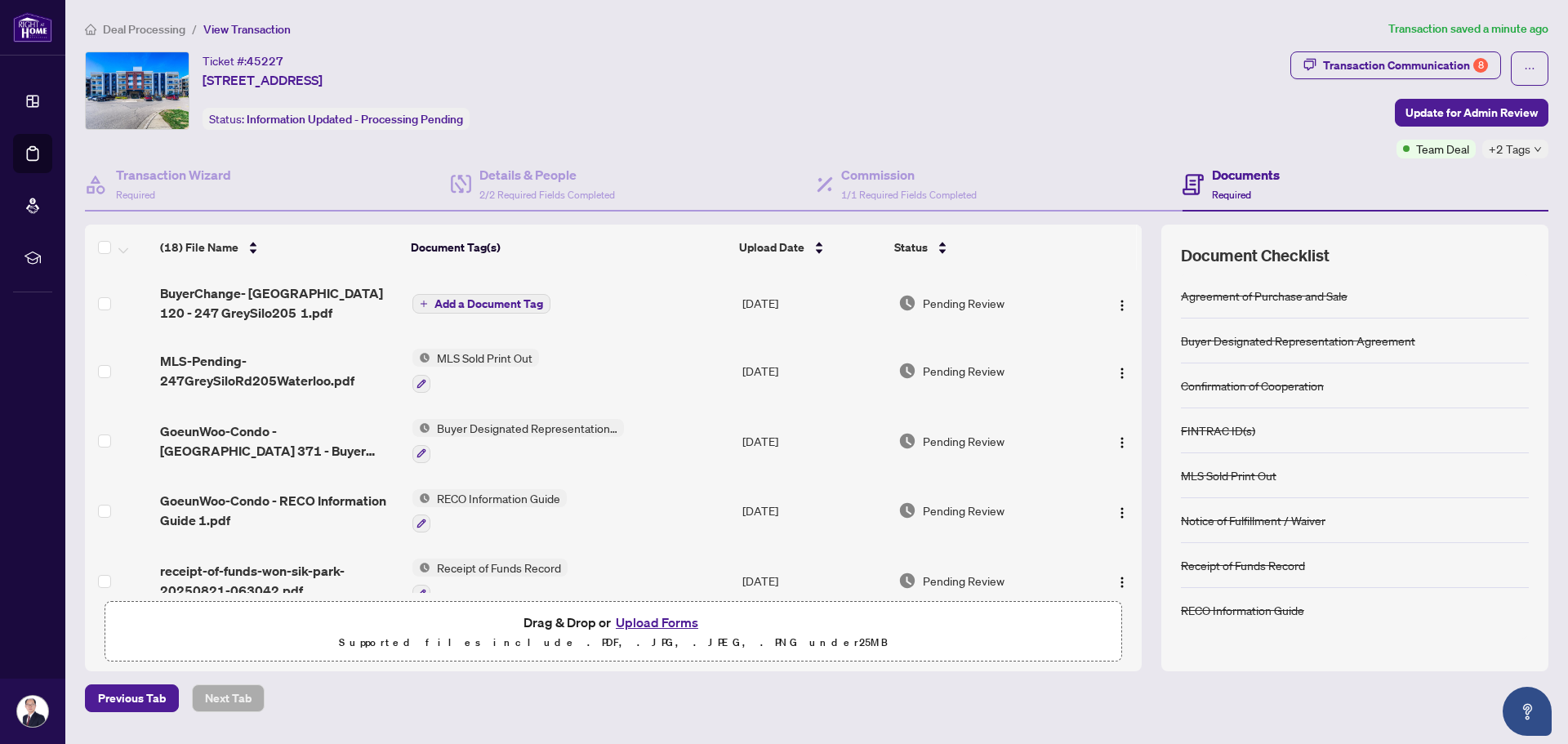
click at [484, 304] on span "Add a Document Tag" at bounding box center [489, 304] width 108 height 12
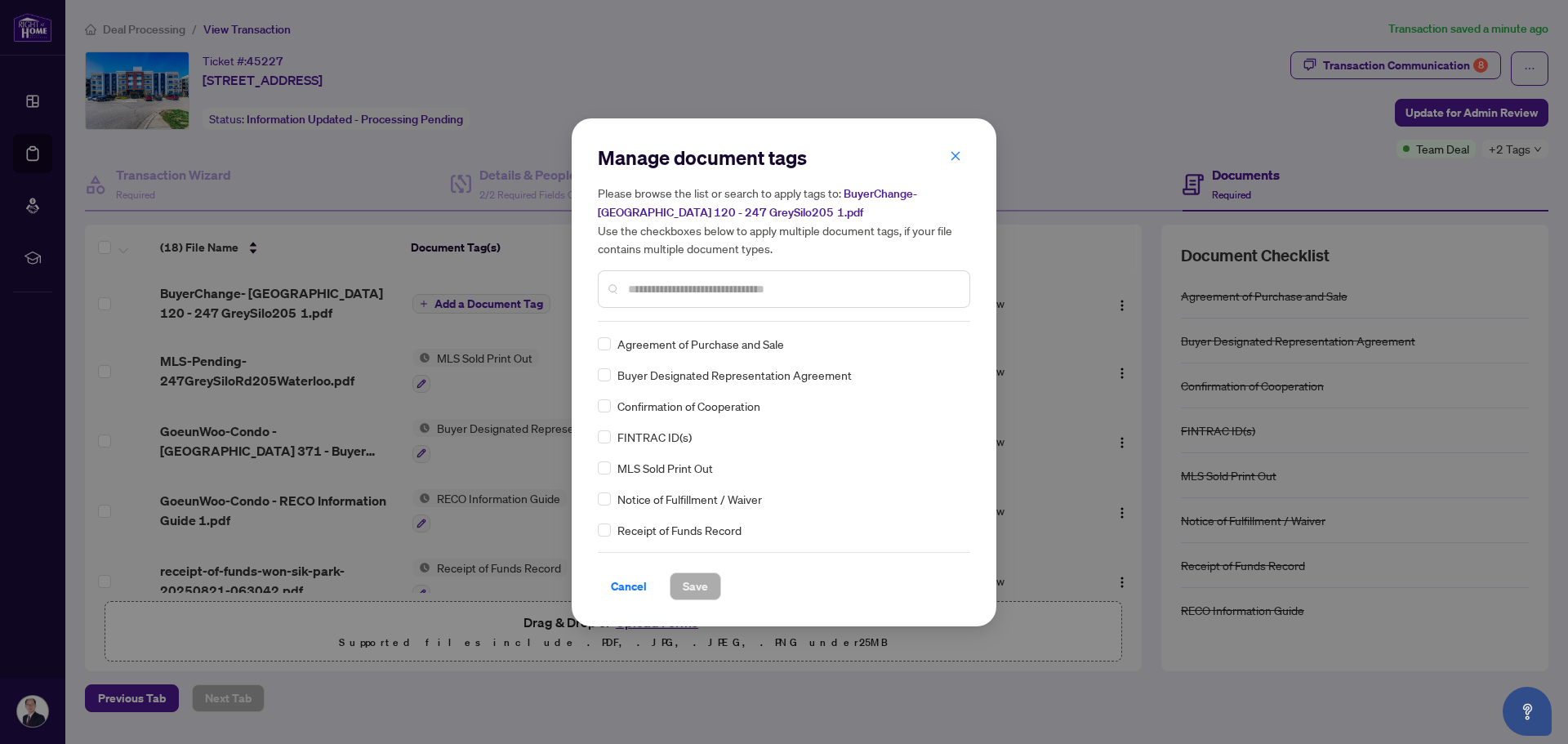
click at [632, 289] on input "text" at bounding box center [792, 288] width 328 height 18
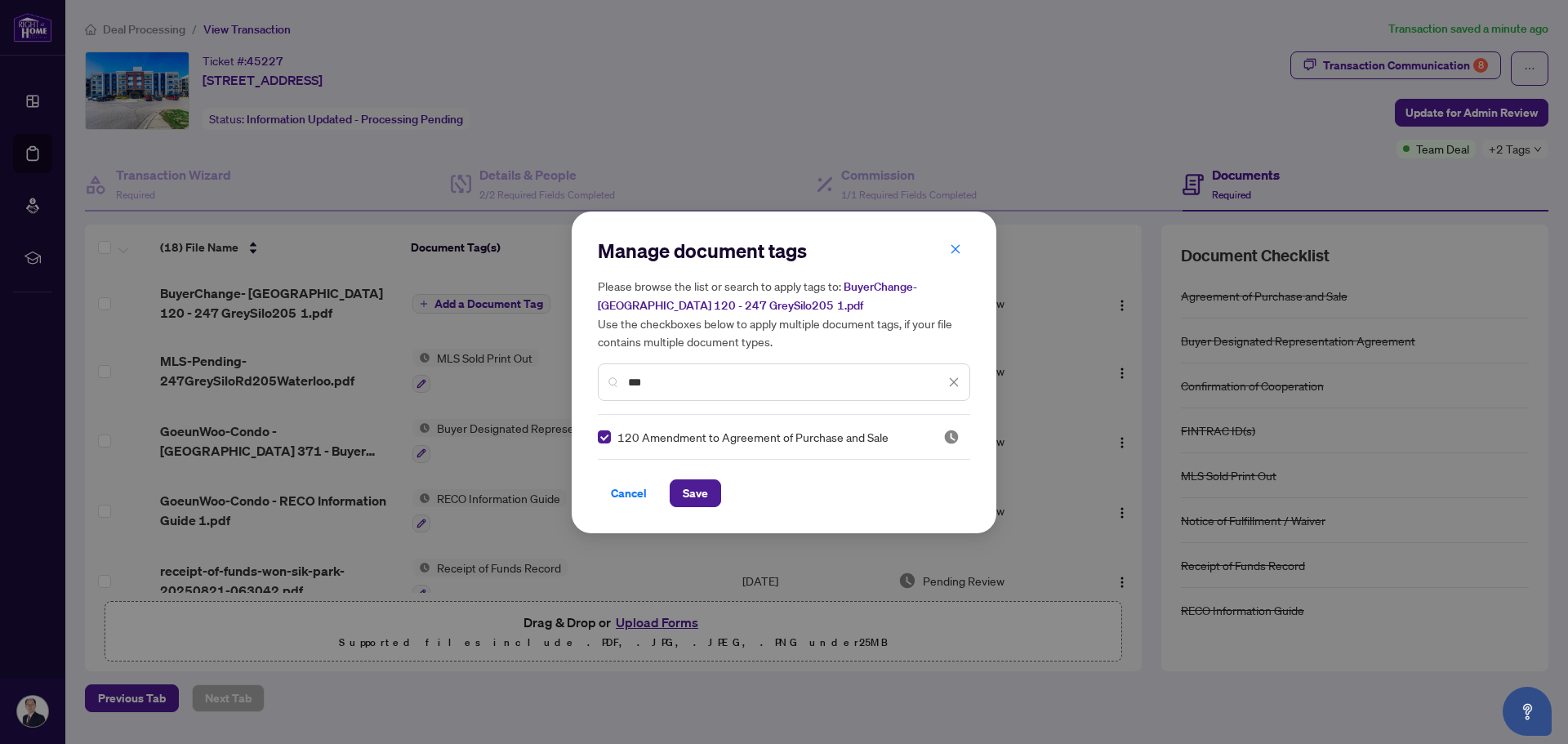
drag, startPoint x: 666, startPoint y: 380, endPoint x: 579, endPoint y: 387, distance: 87.3
click at [579, 387] on div "Manage document tags Please browse the list or search to apply tags to: BuyerCh…" at bounding box center [784, 372] width 424 height 322
type input "*"
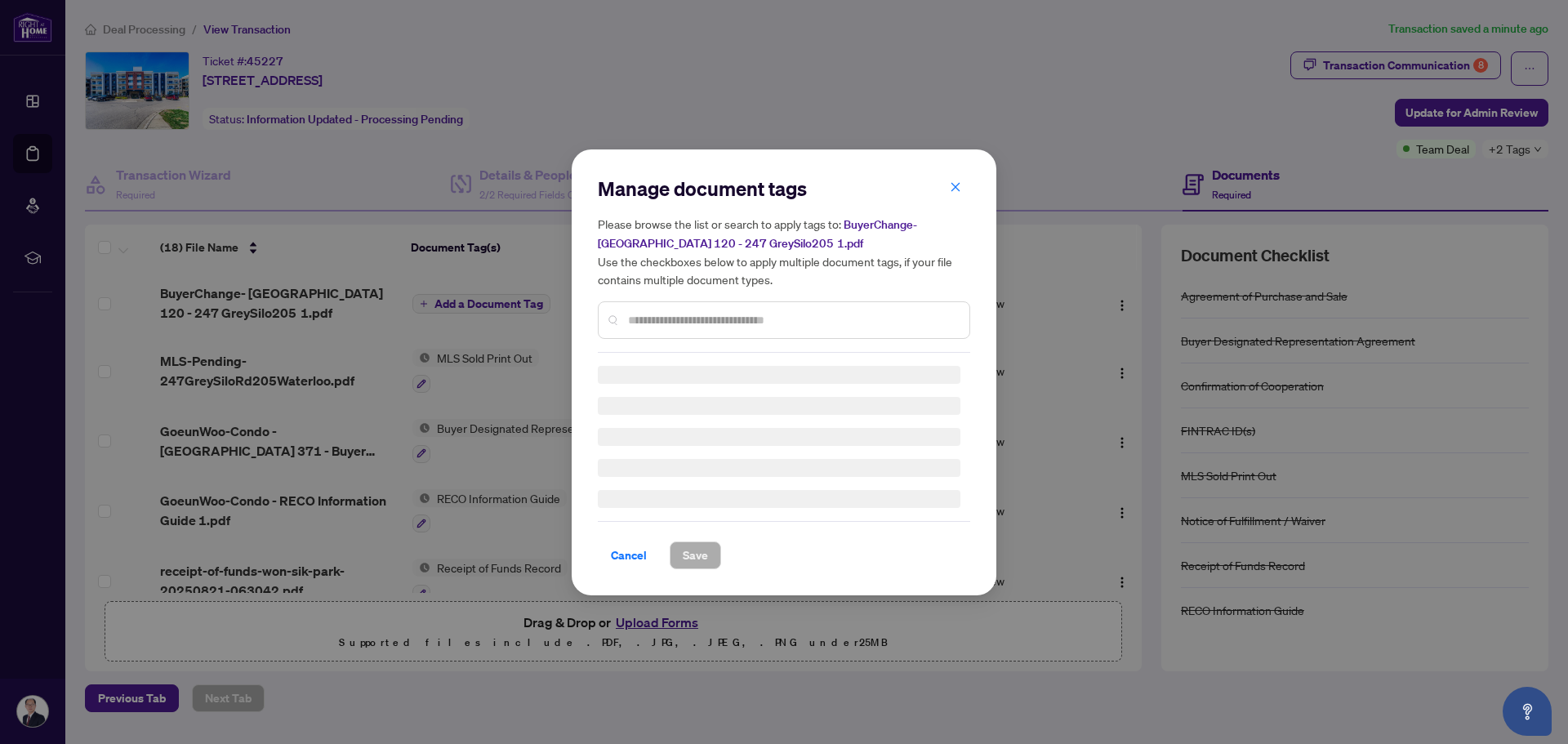
type input "*"
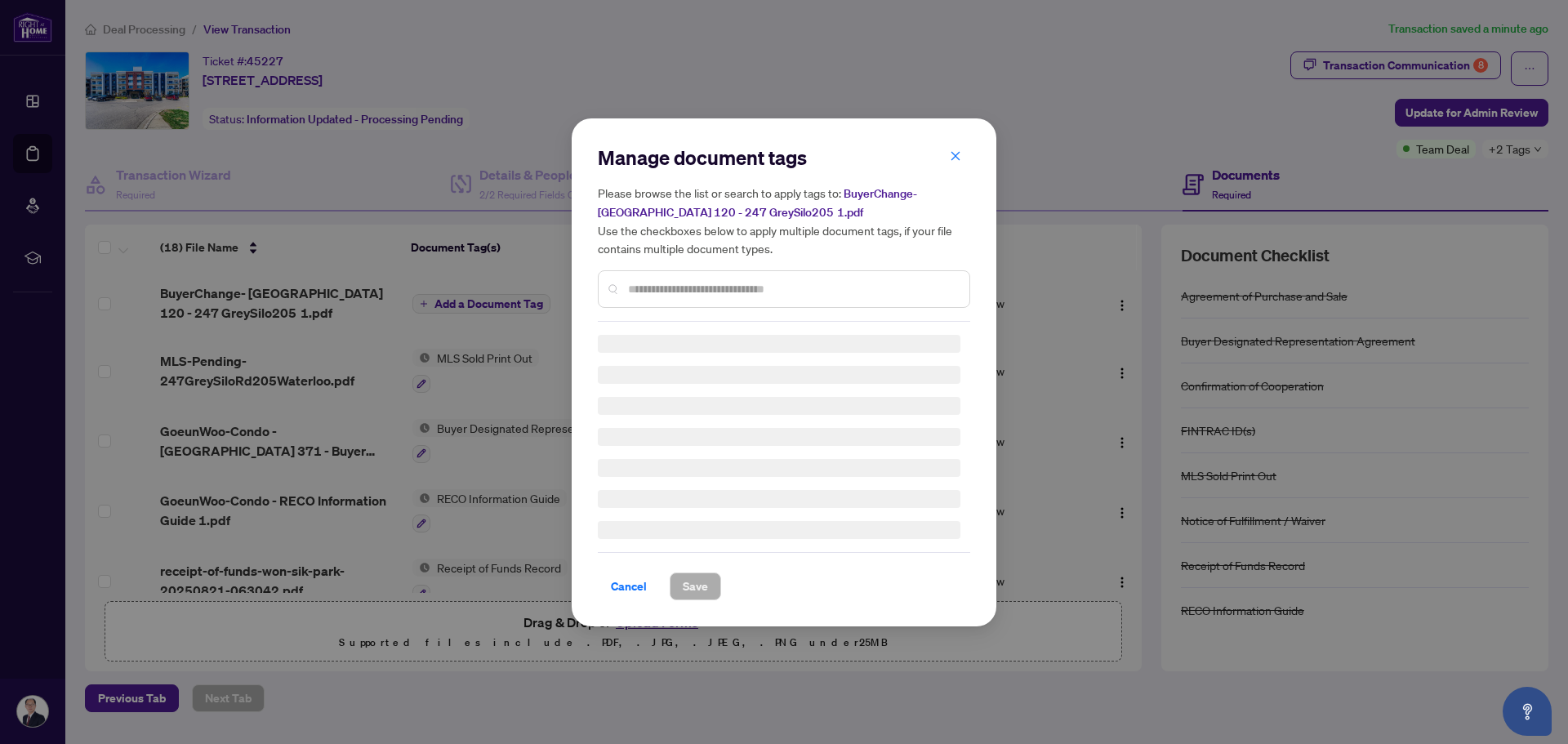
type input "*"
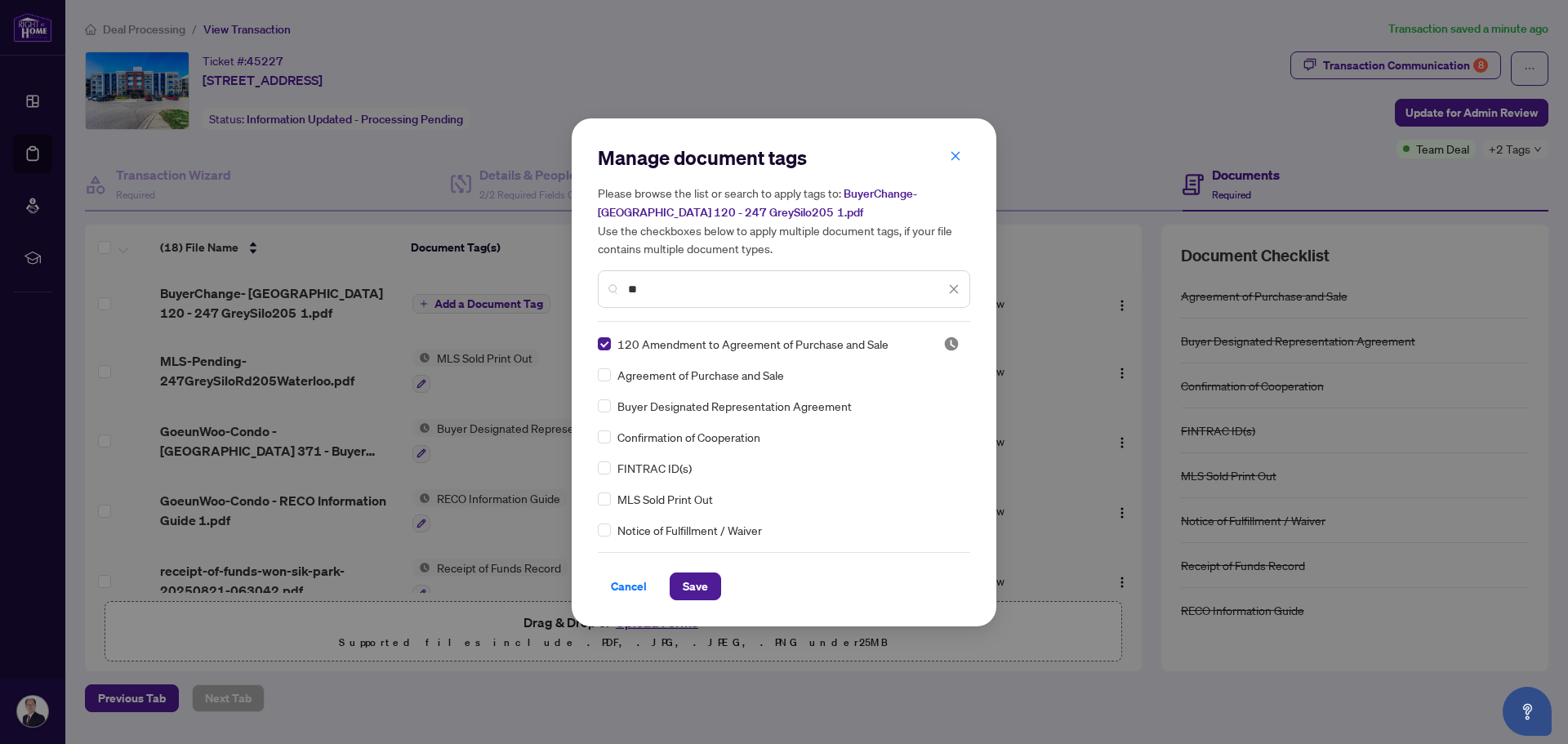
type input "*"
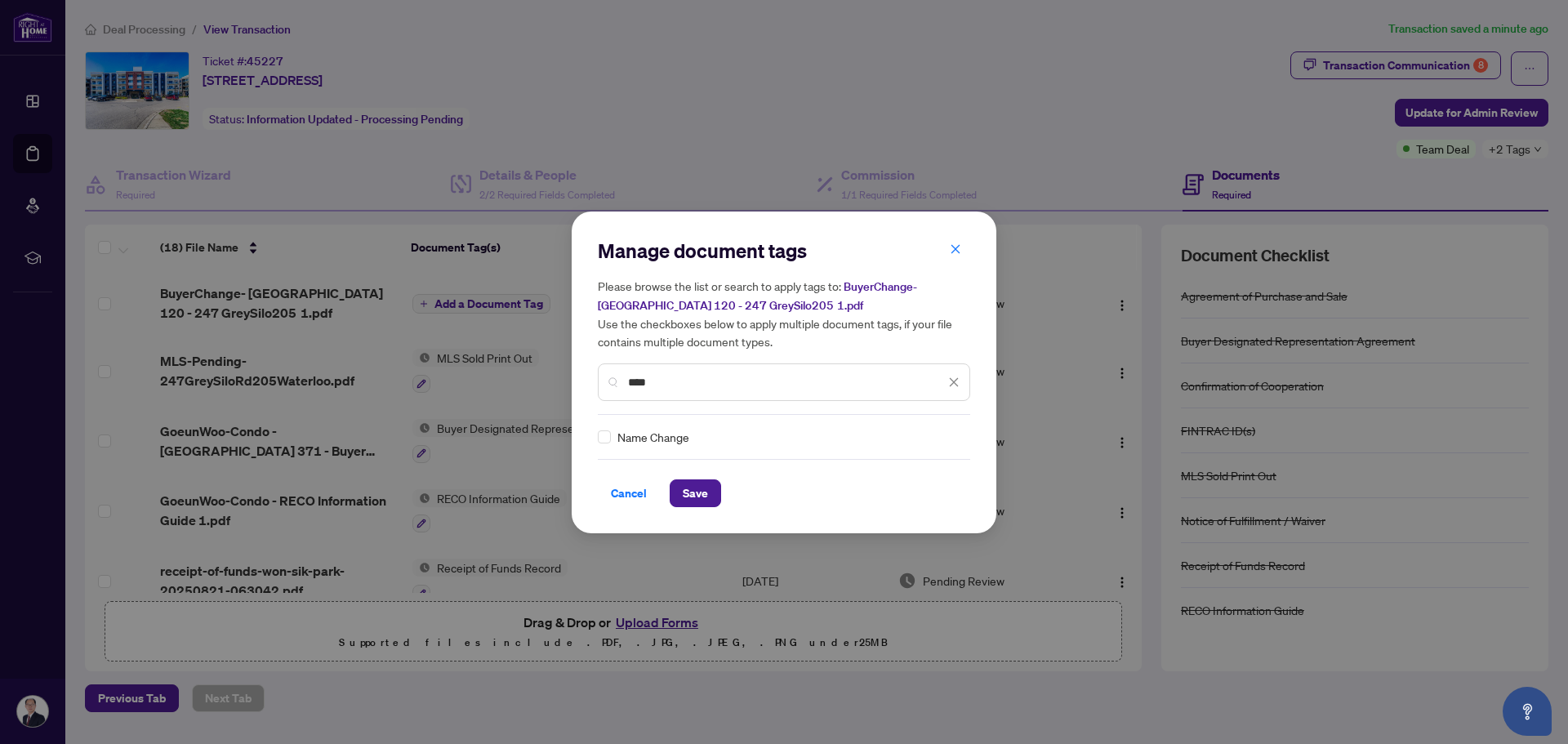
type input "****"
click at [697, 491] on span "Save" at bounding box center [696, 493] width 25 height 26
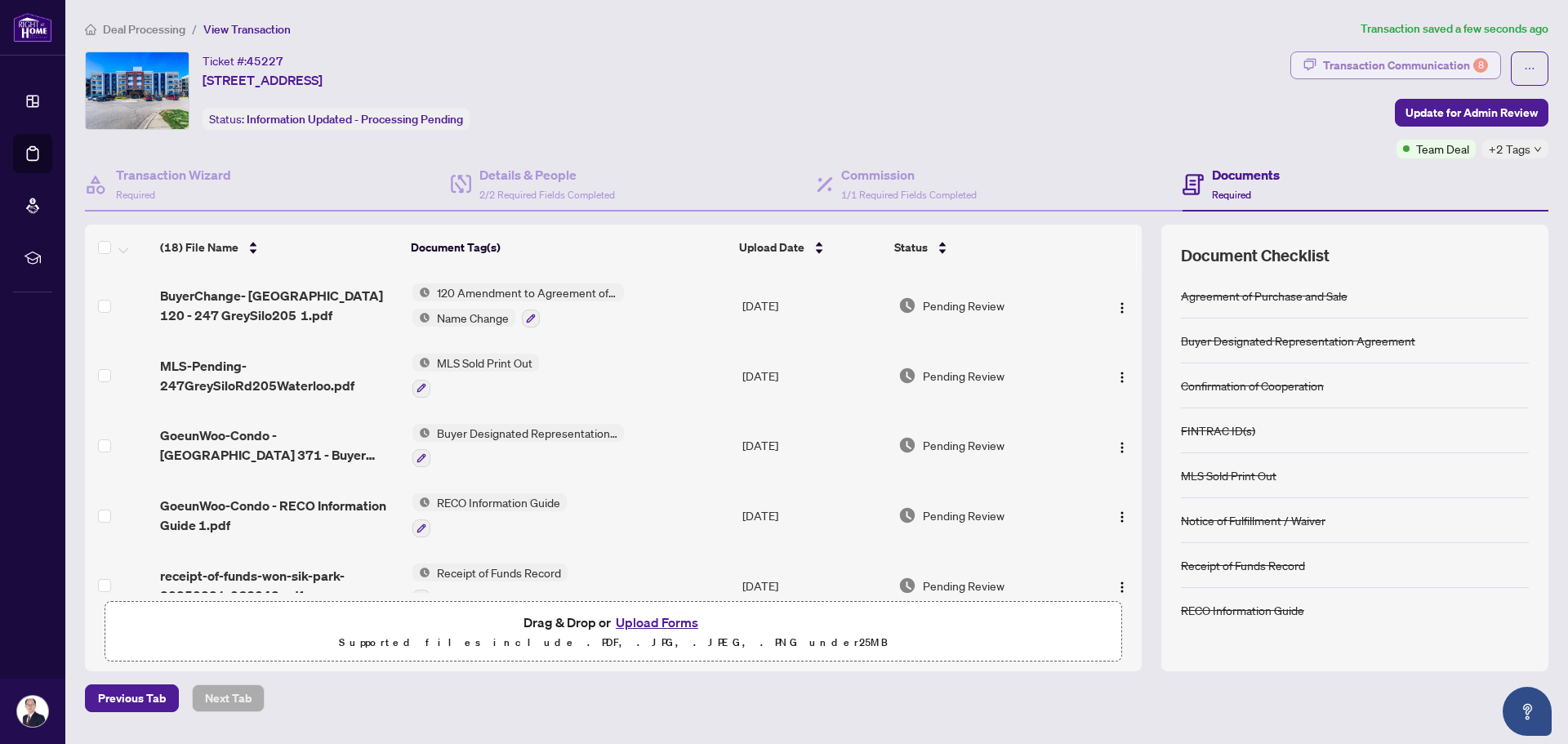
click at [1363, 58] on div "Transaction Communication 8" at bounding box center [1405, 65] width 165 height 26
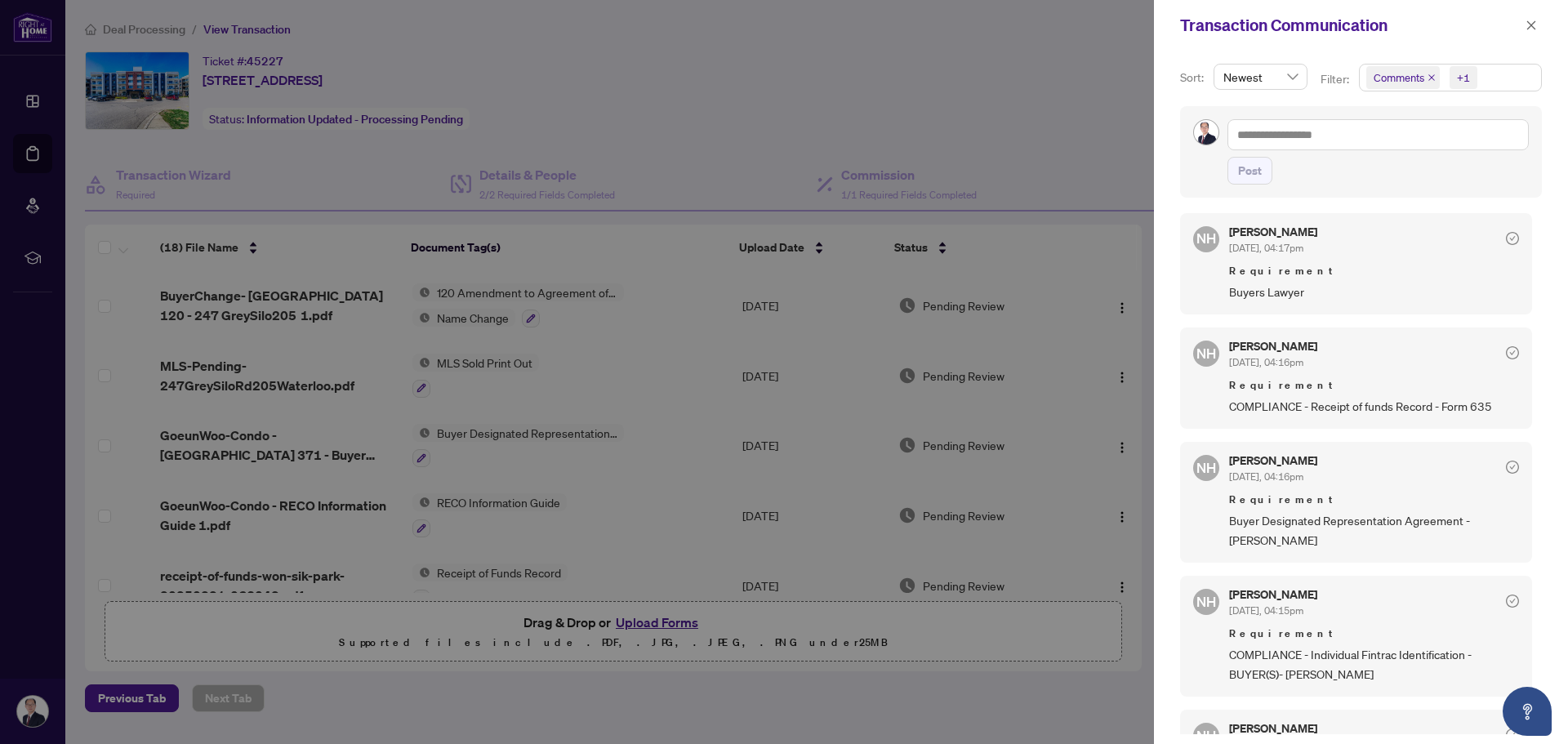
scroll to position [82, 0]
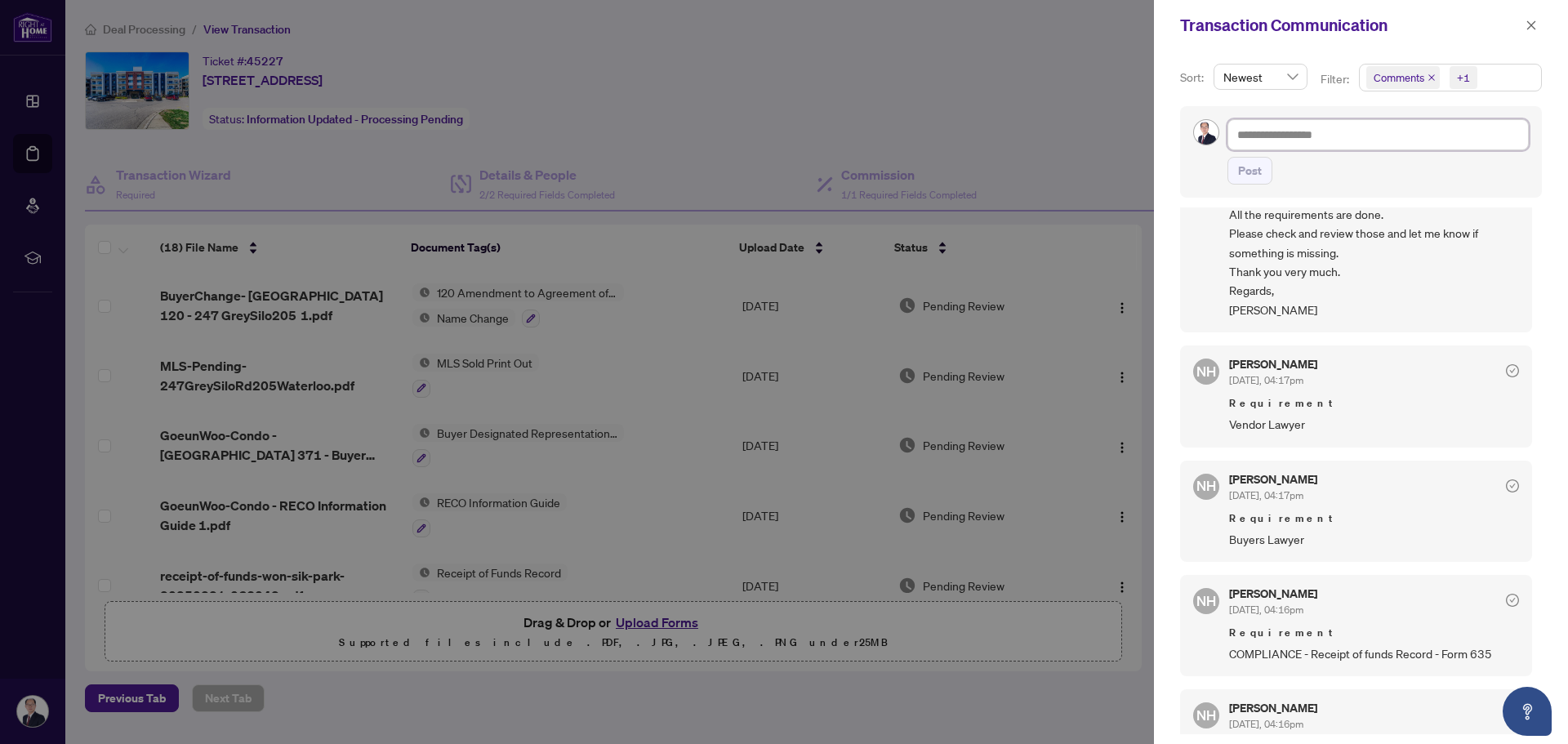
click at [1295, 130] on textarea at bounding box center [1378, 134] width 301 height 31
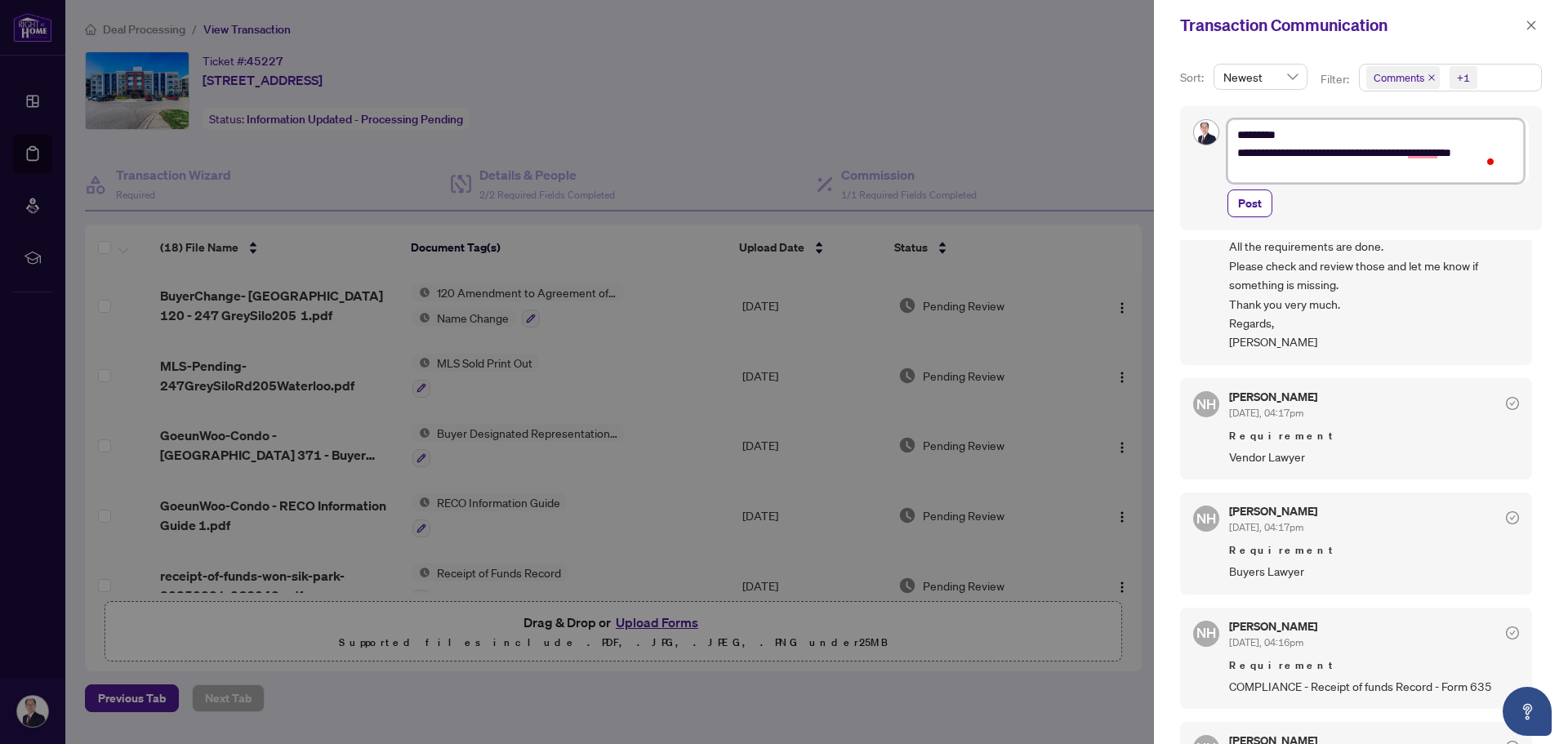
scroll to position [0, 0]
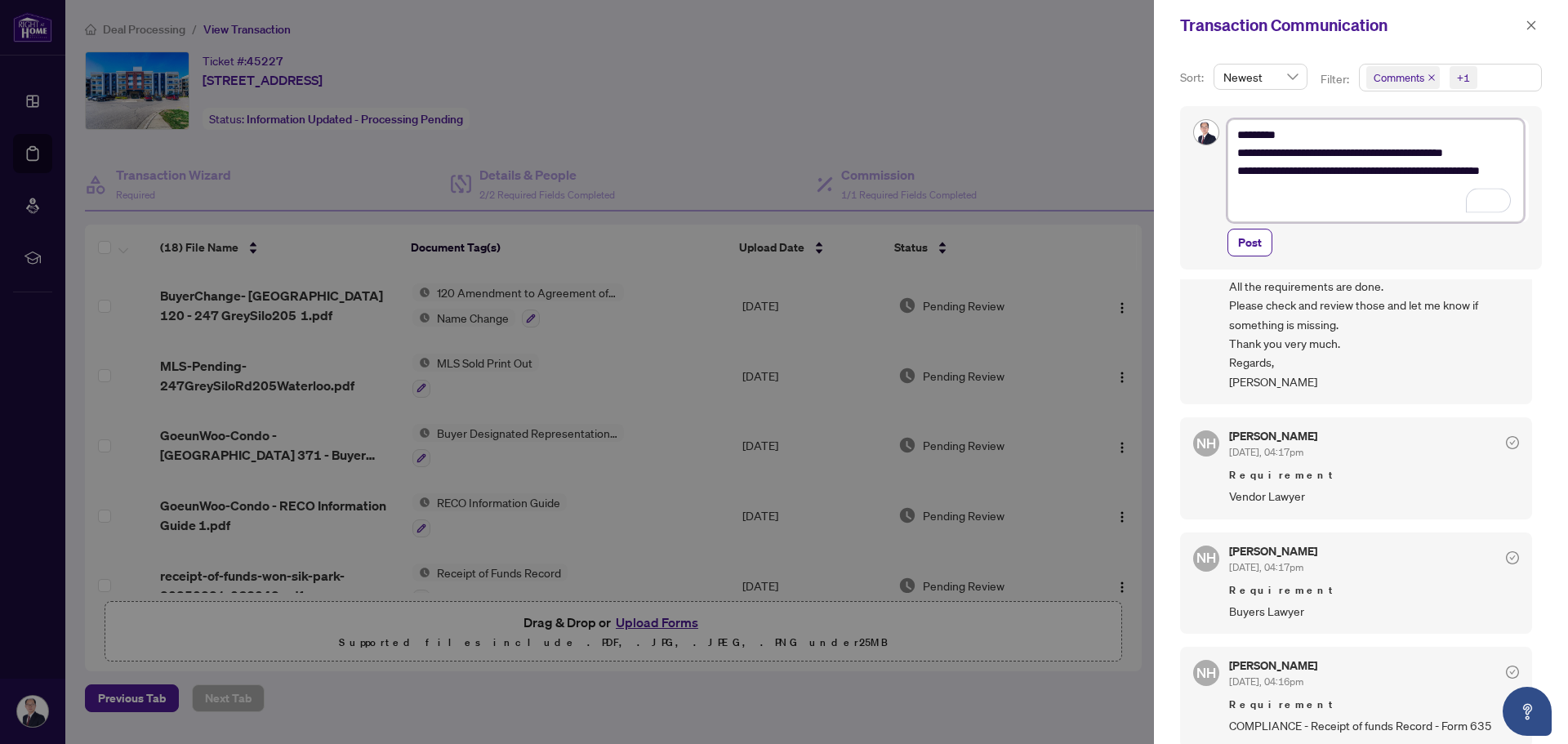
click at [1333, 203] on textarea "**********" at bounding box center [1375, 171] width 297 height 103
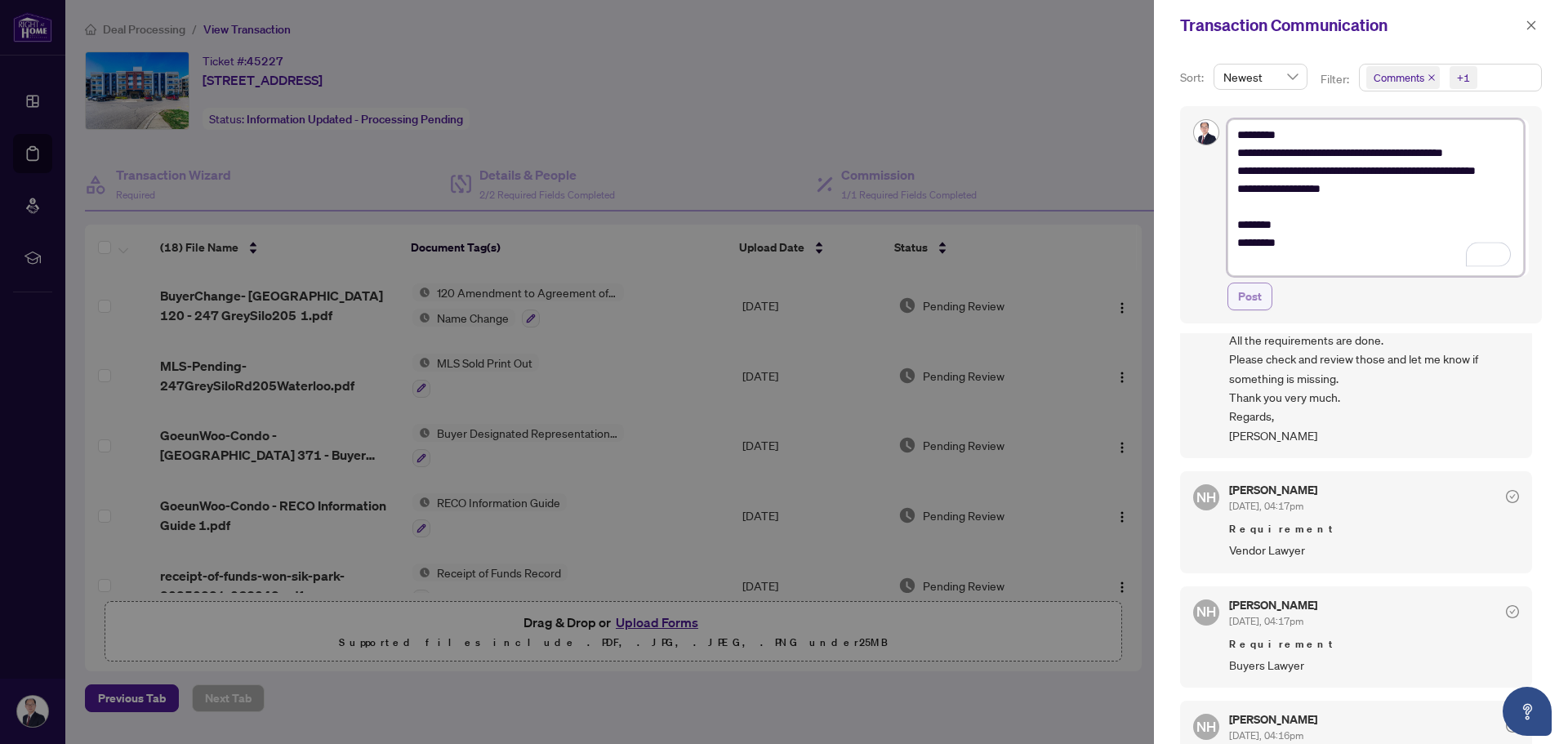
type textarea "**********"
click at [1249, 297] on span "Post" at bounding box center [1249, 296] width 24 height 26
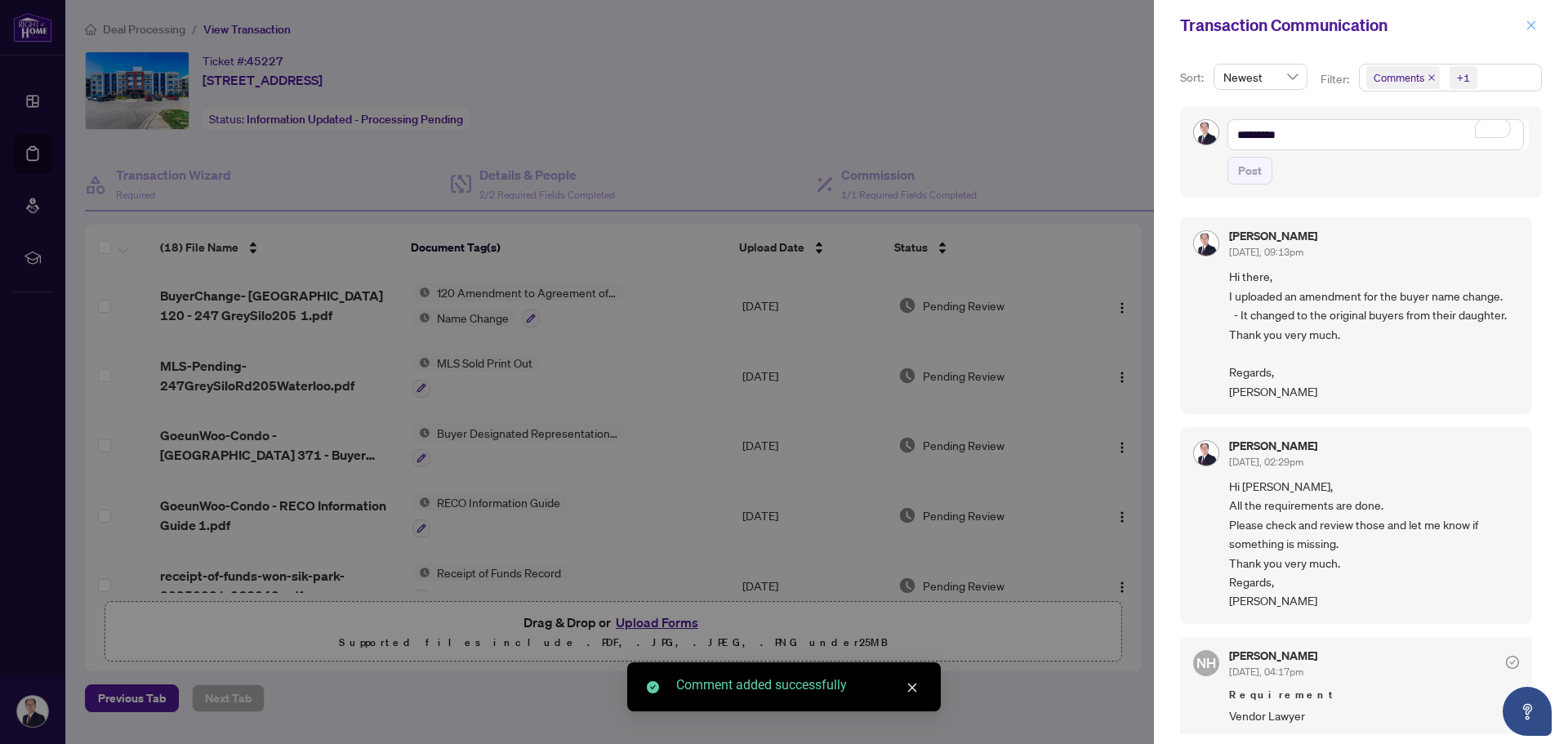
click at [1527, 26] on icon "close" at bounding box center [1531, 25] width 12 height 12
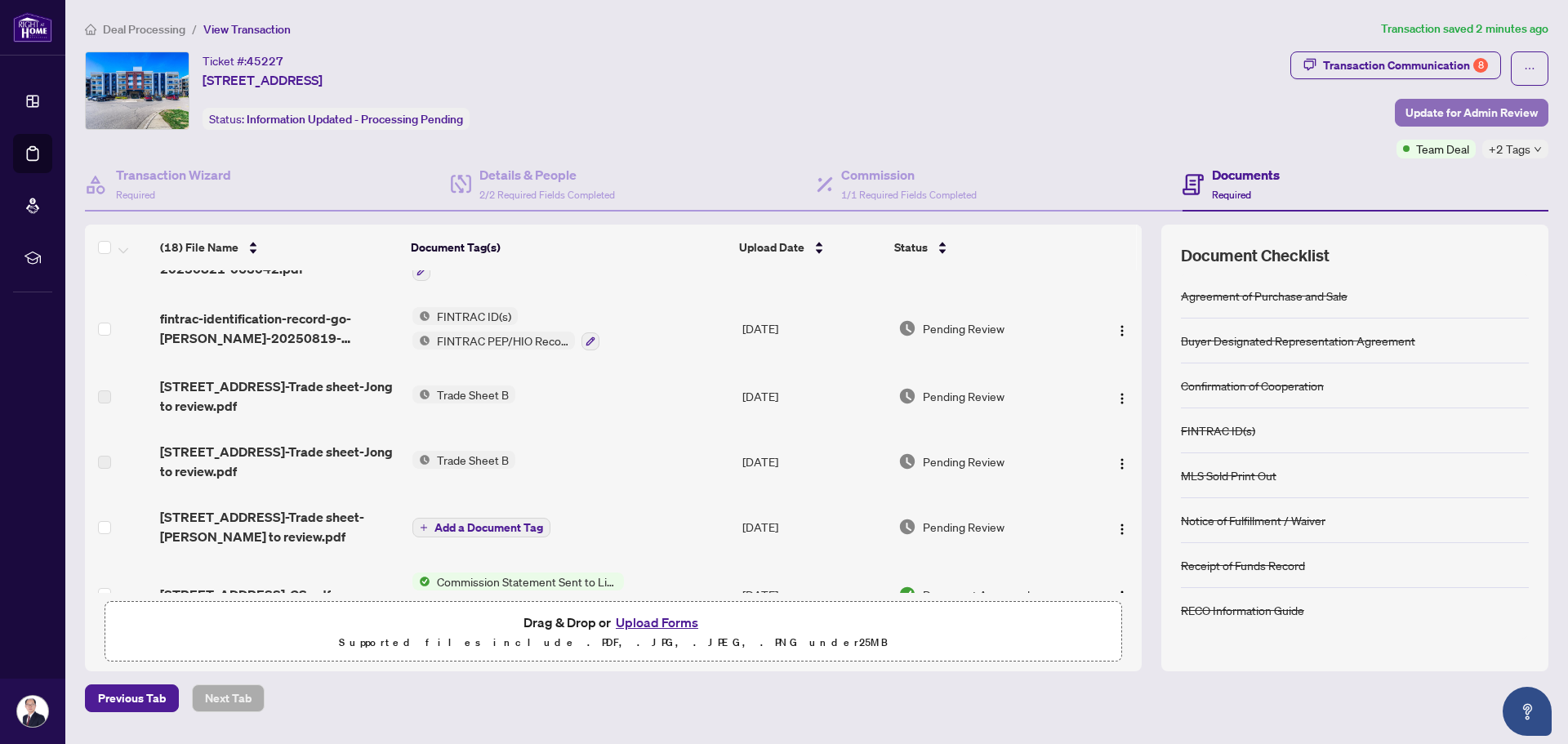
click at [1468, 109] on span "Update for Admin Review" at bounding box center [1471, 112] width 132 height 26
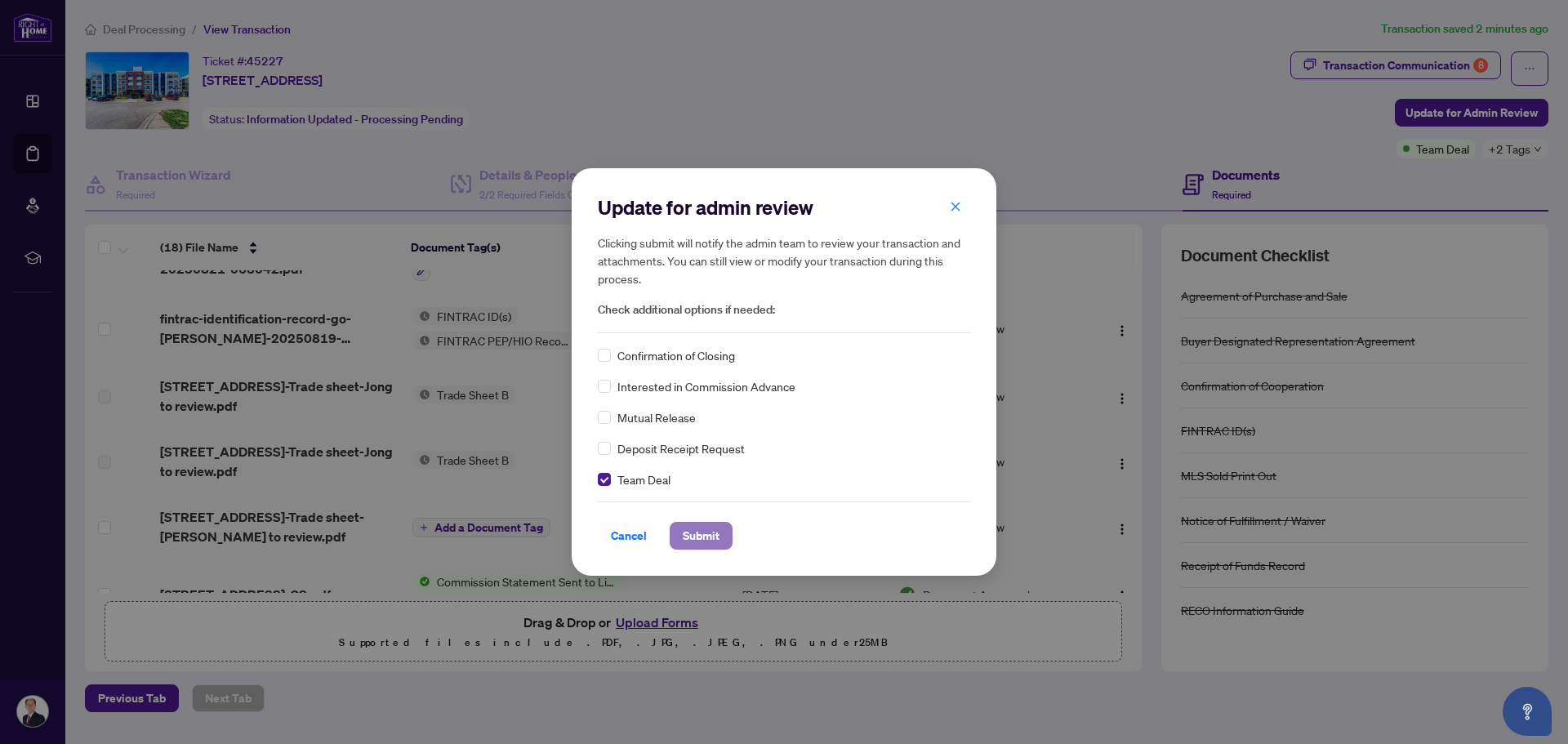
click at [686, 539] on span "Submit" at bounding box center [701, 535] width 36 height 26
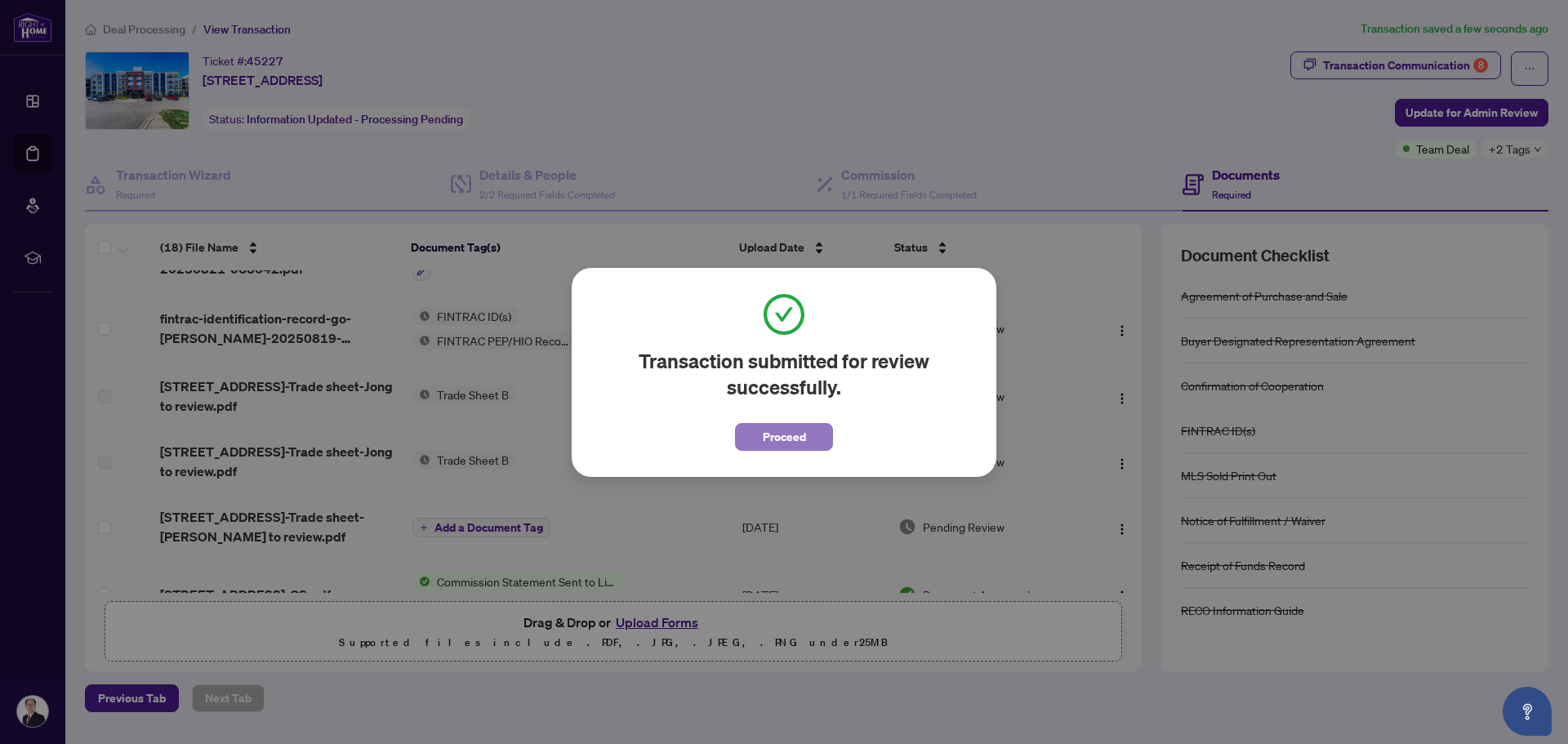
click at [768, 438] on span "Proceed" at bounding box center [784, 436] width 43 height 26
